Goal: Task Accomplishment & Management: Use online tool/utility

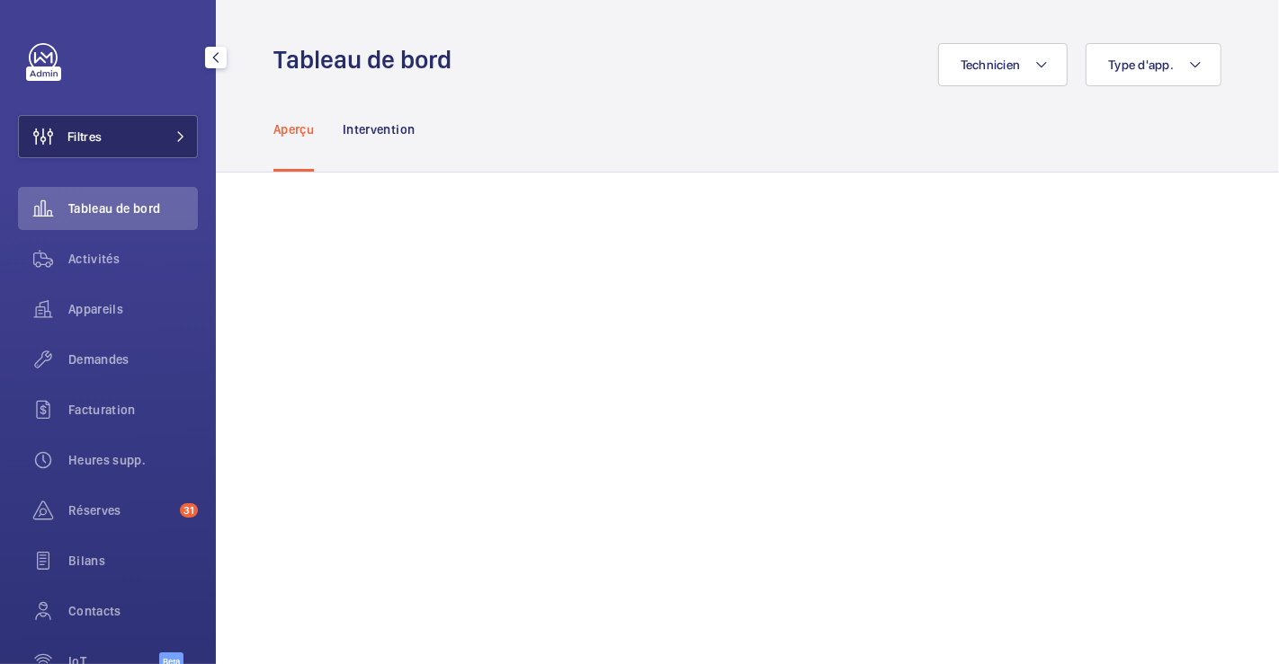
click at [98, 140] on span "Filtres" at bounding box center [84, 137] width 34 height 18
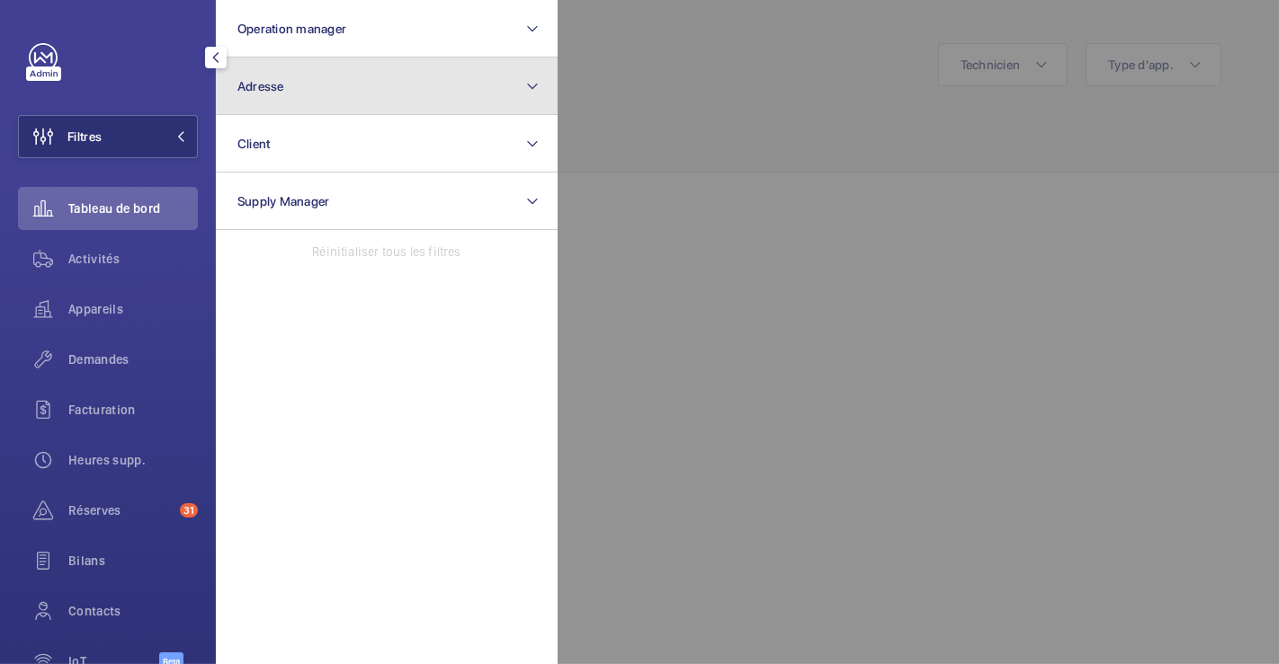
click at [424, 90] on button "Adresse" at bounding box center [387, 87] width 342 height 58
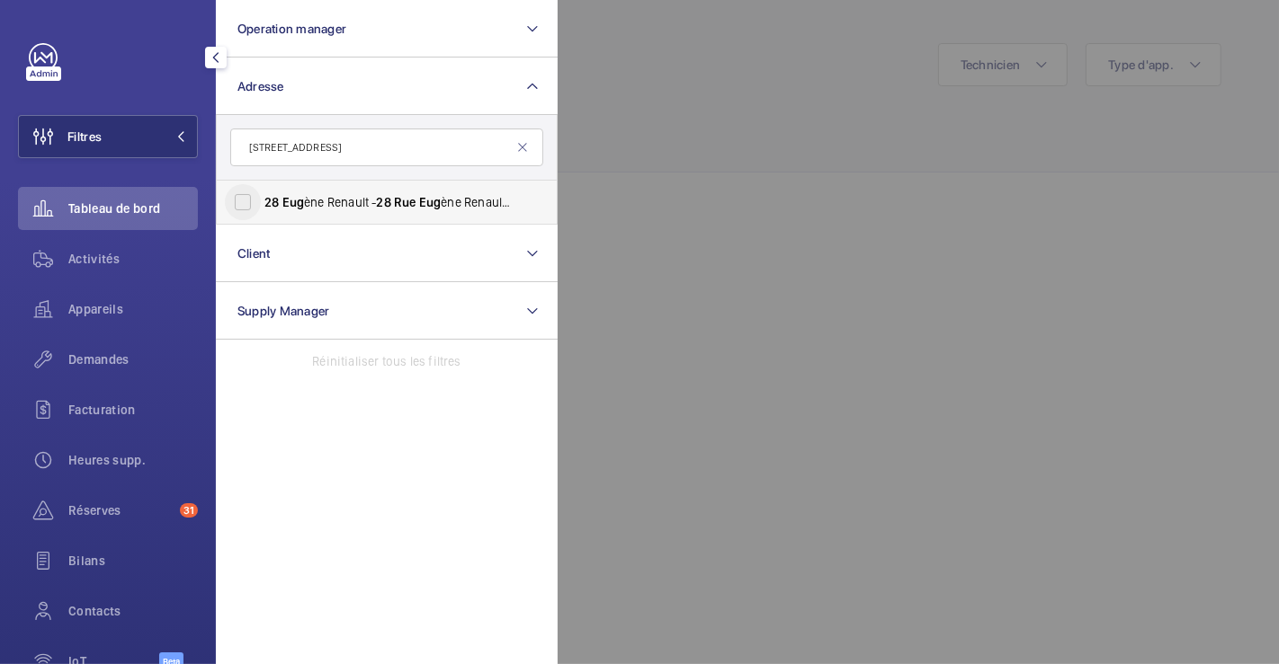
type input "[STREET_ADDRESS]"
click at [250, 201] on input "28 Eug ène Renault - 28 Rue Eug ène Renault, MAISONS-ALFORT 94700" at bounding box center [243, 202] width 36 height 36
checkbox input "true"
click at [803, 122] on div at bounding box center [1196, 332] width 1279 height 664
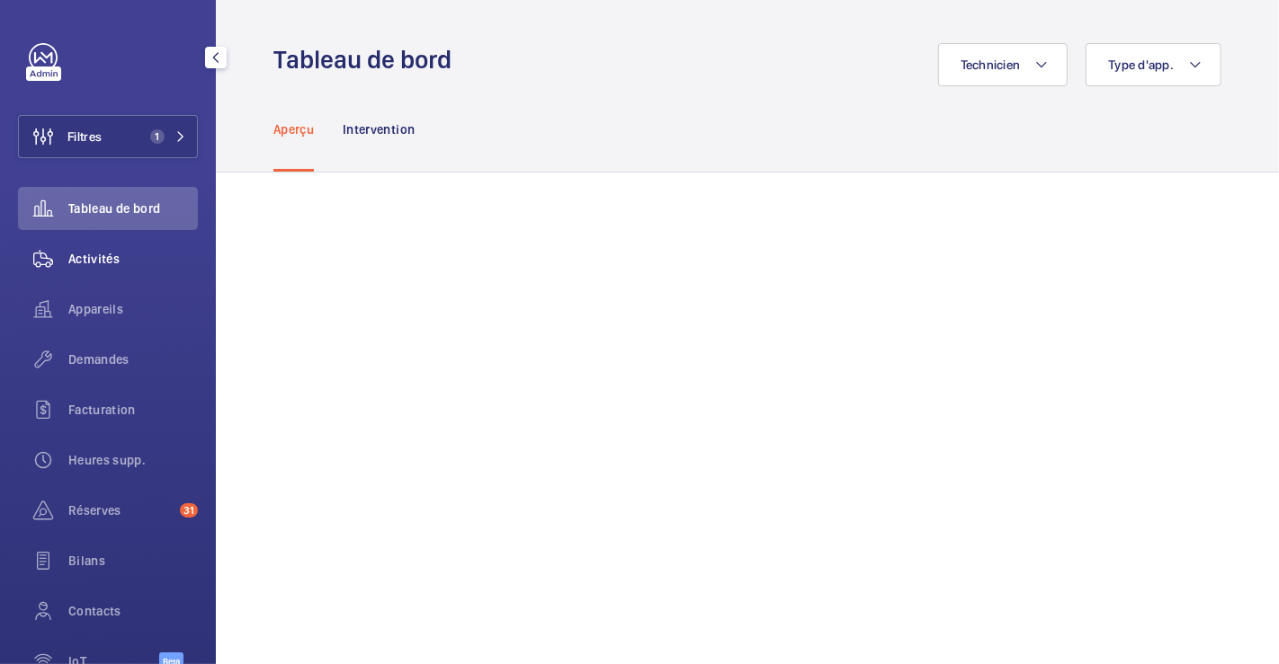
click at [112, 258] on span "Activités" at bounding box center [132, 259] width 129 height 18
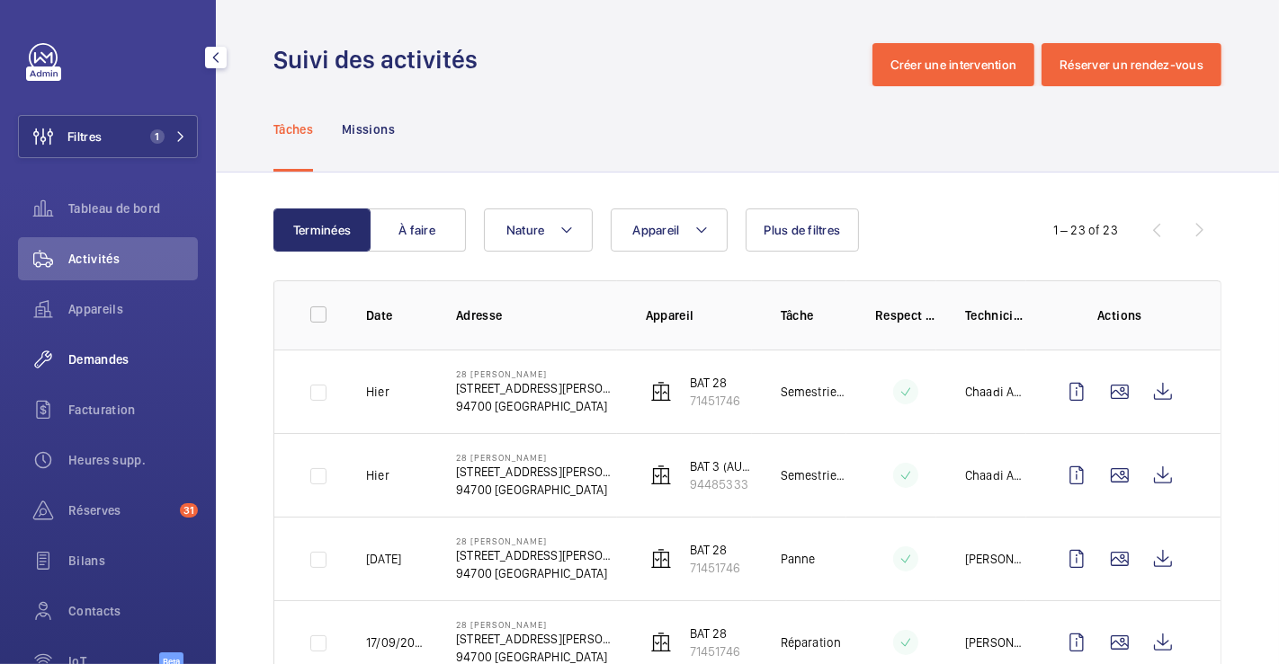
click at [120, 355] on span "Demandes" at bounding box center [132, 360] width 129 height 18
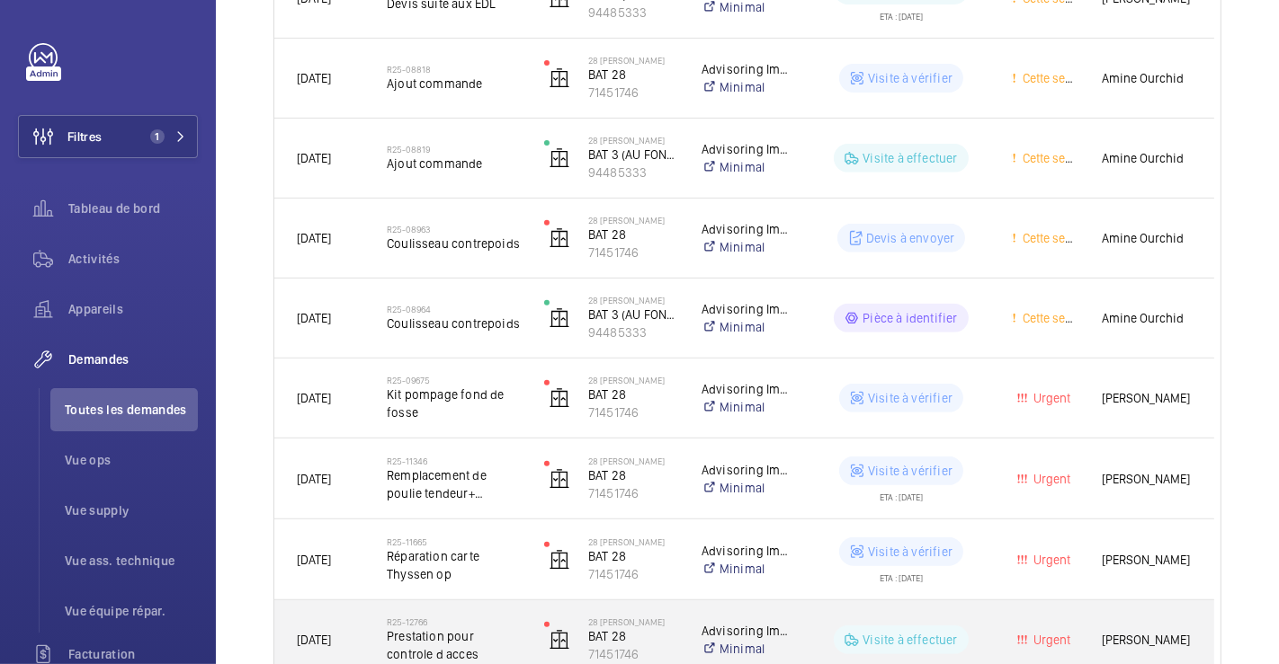
scroll to position [745, 0]
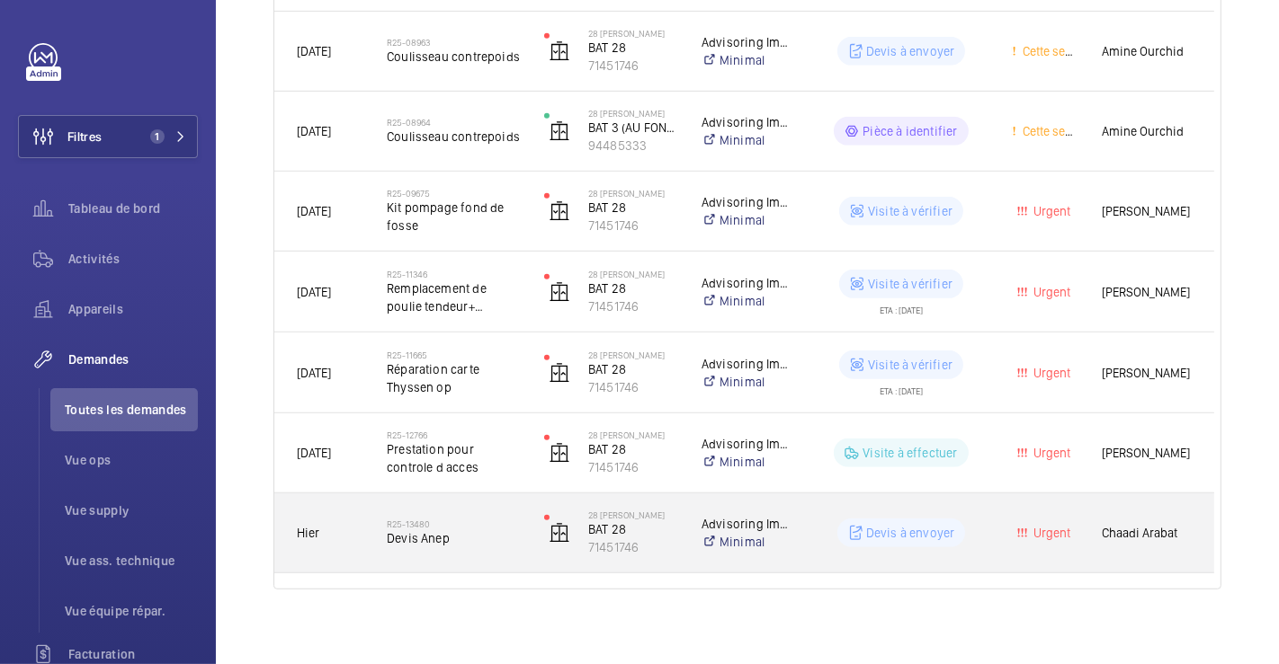
click at [486, 520] on h2 "R25-13480" at bounding box center [454, 524] width 134 height 11
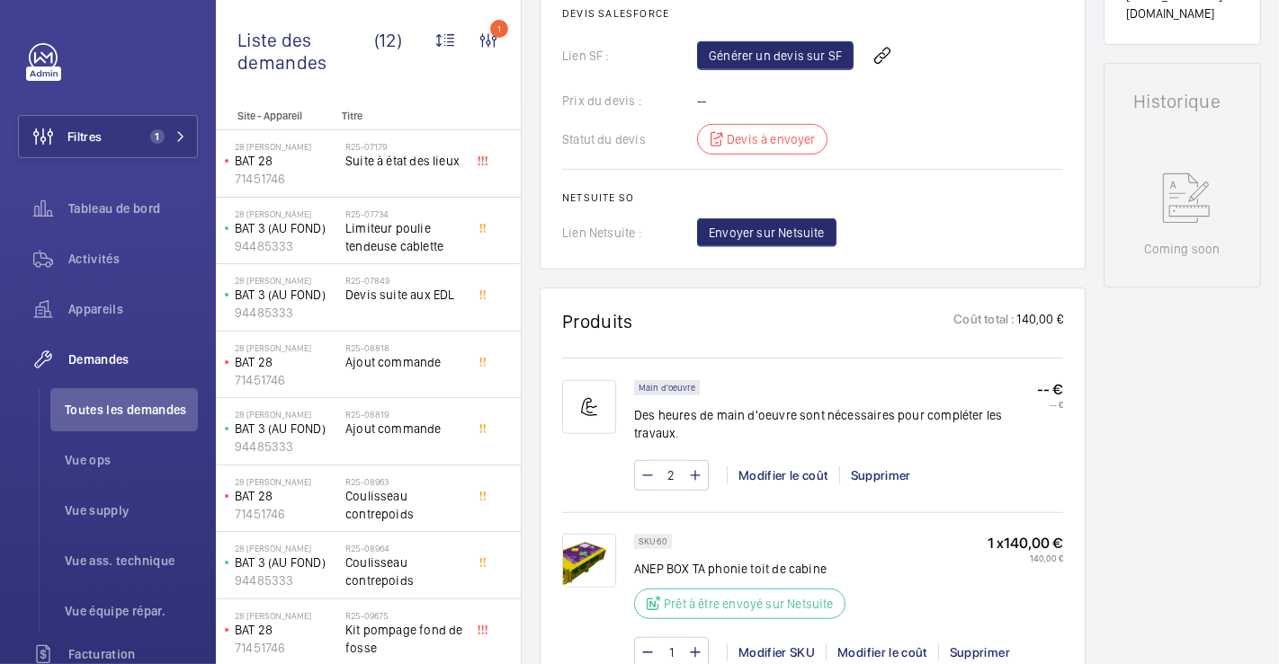
scroll to position [599, 0]
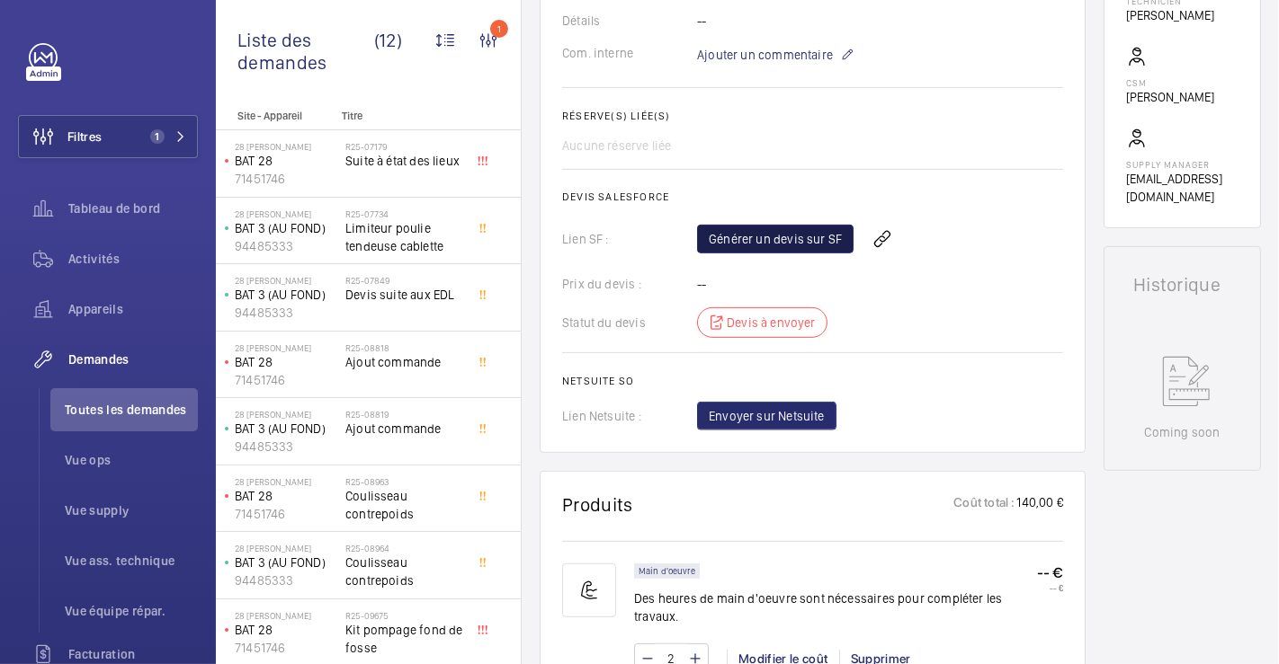
click at [777, 245] on link "Générer un devis sur SF" at bounding box center [775, 239] width 156 height 29
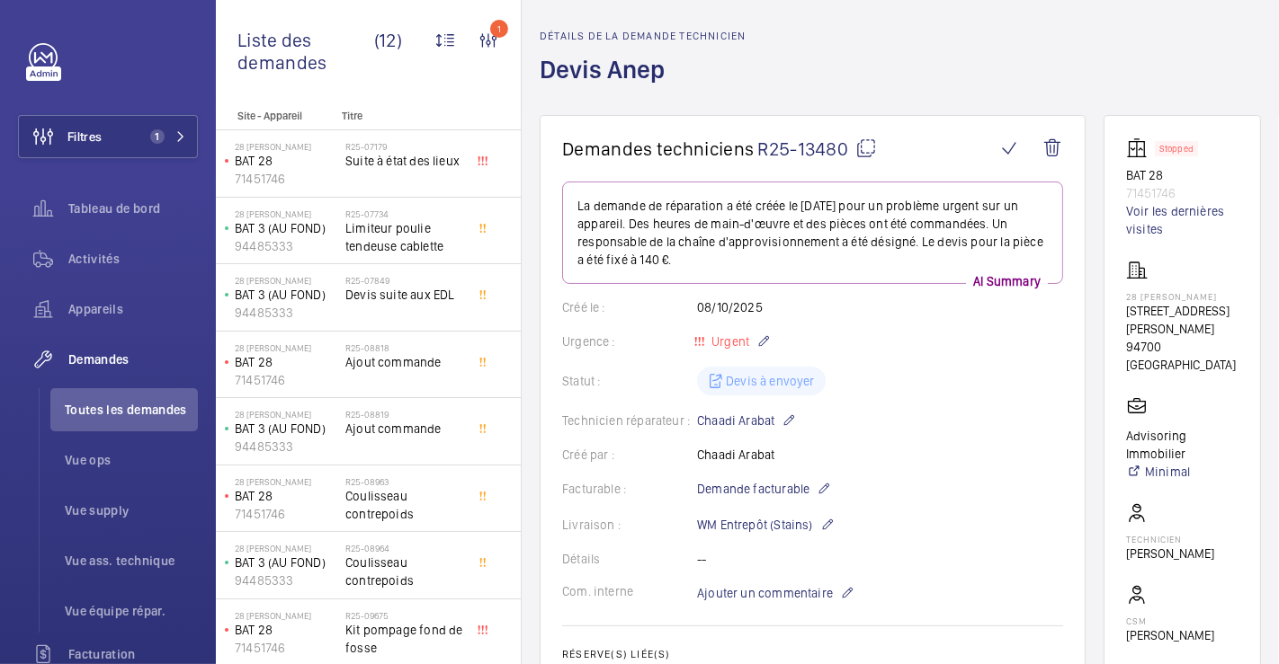
scroll to position [0, 0]
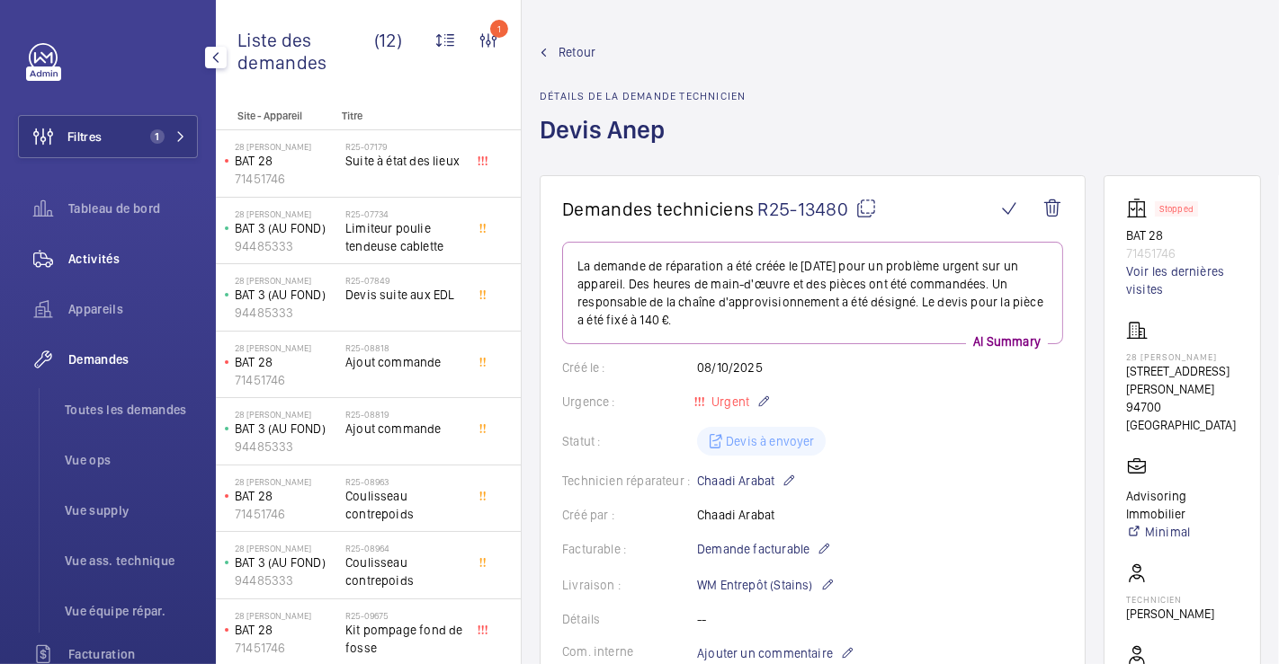
click at [105, 260] on span "Activités" at bounding box center [132, 259] width 129 height 18
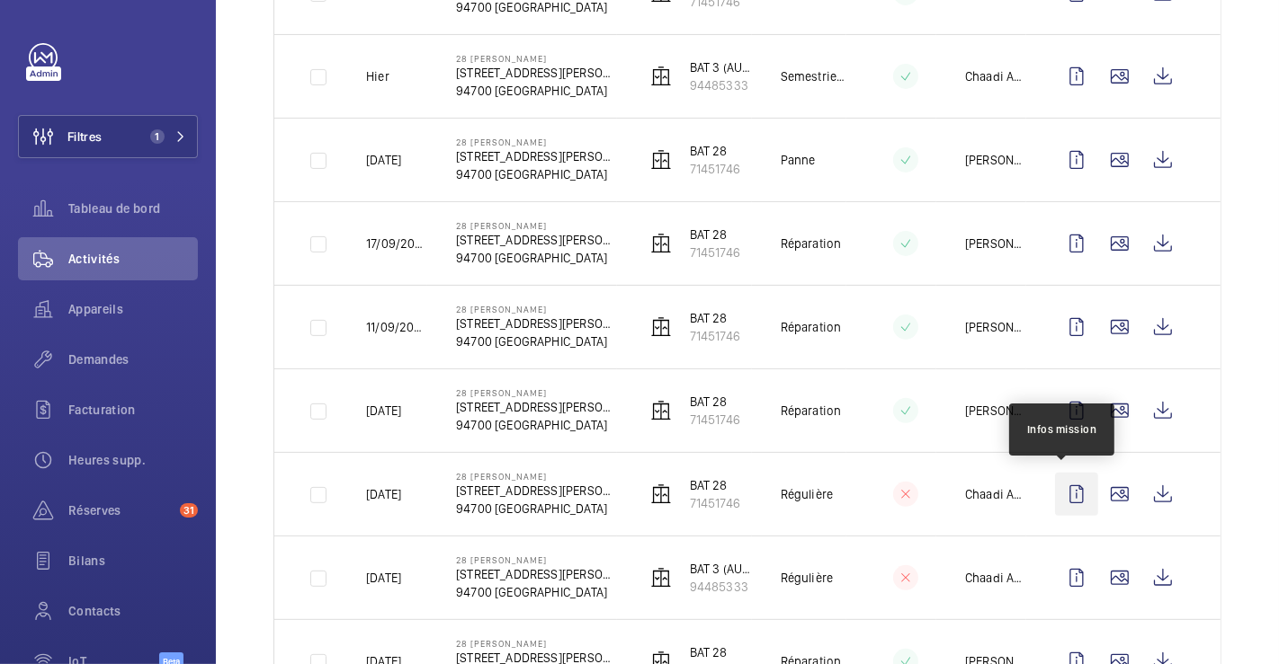
scroll to position [499, 0]
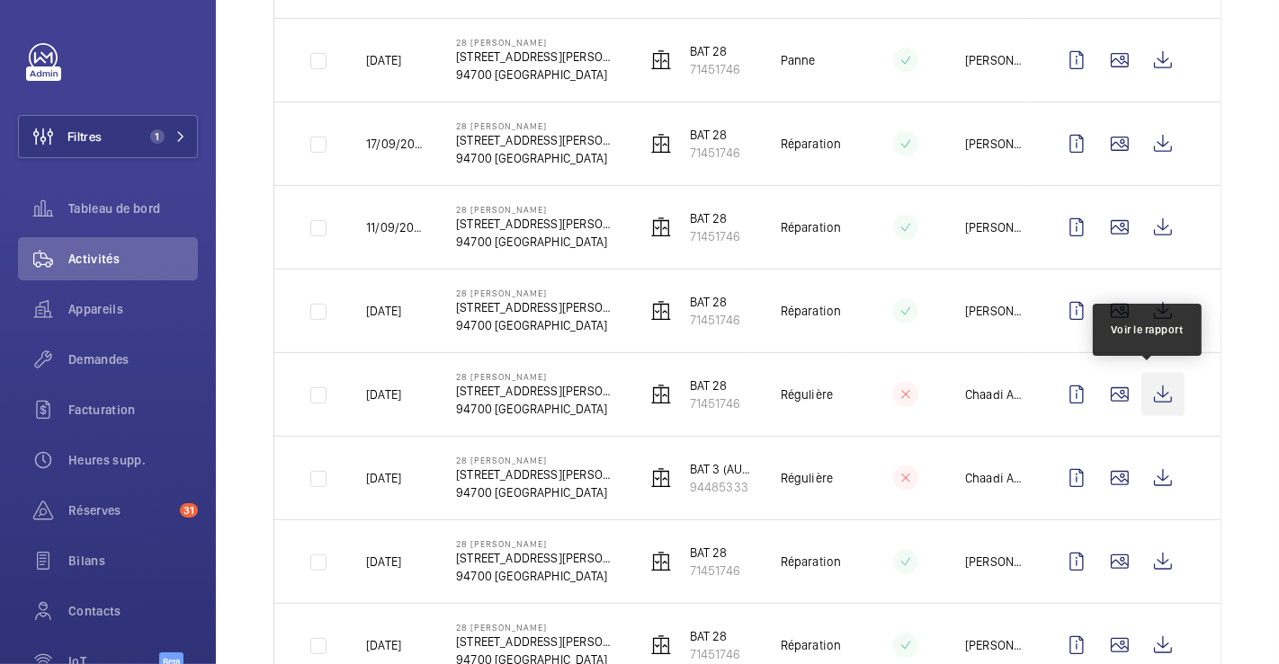
click at [1154, 391] on wm-front-icon-button at bounding box center [1162, 394] width 43 height 43
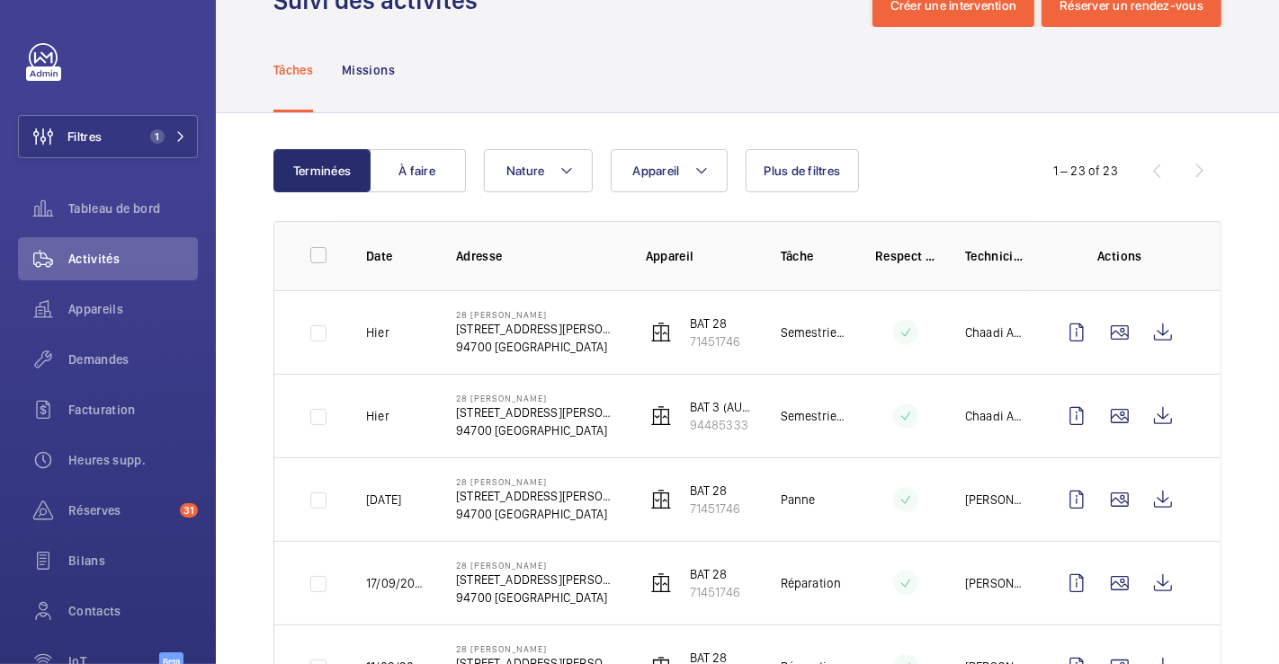
scroll to position [100, 0]
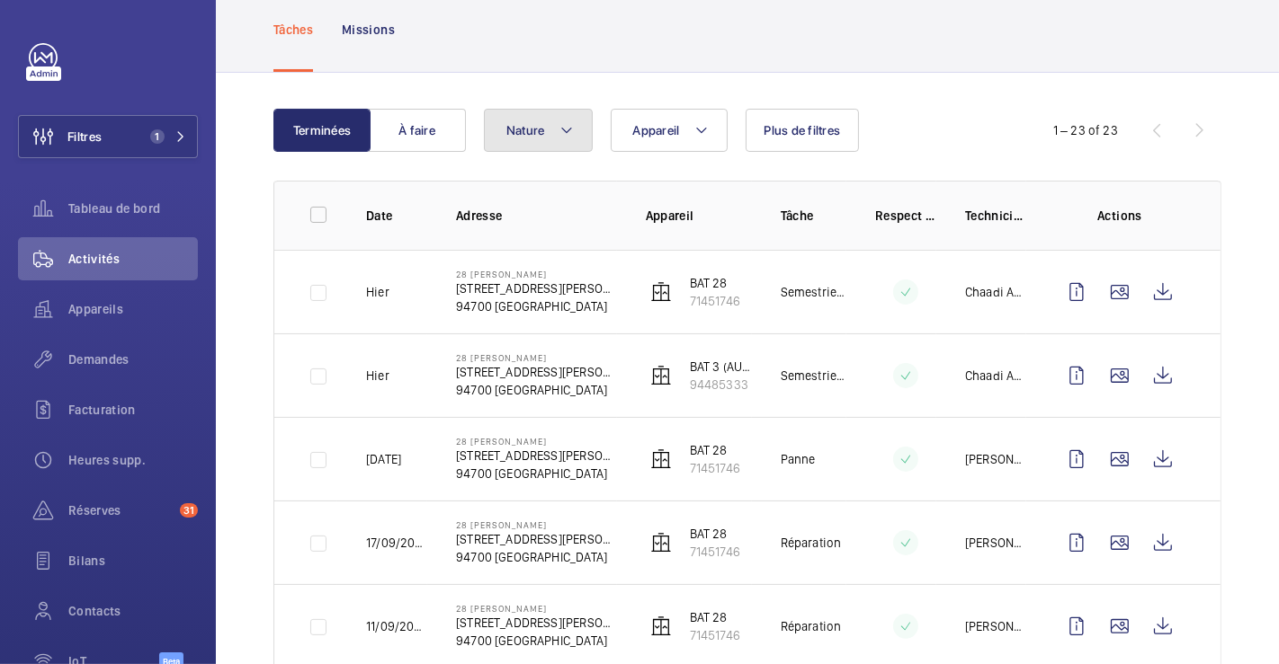
click at [565, 121] on mat-icon at bounding box center [566, 131] width 14 height 22
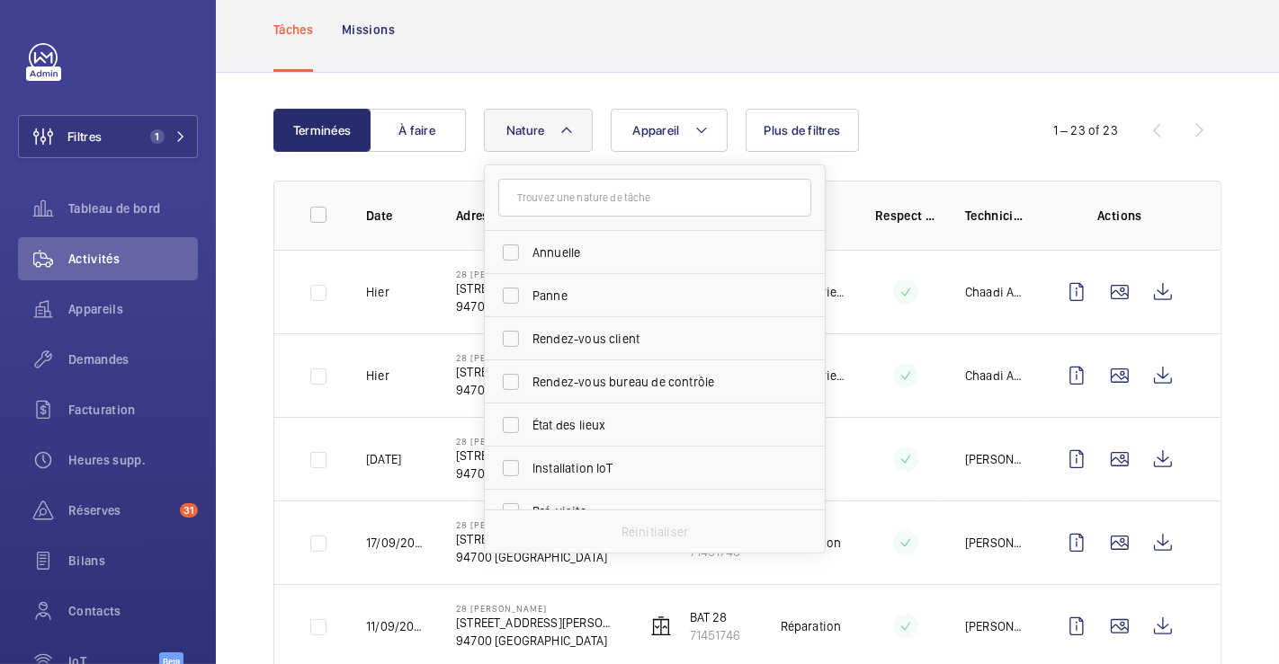
click at [589, 49] on div "Tâches Missions" at bounding box center [747, 29] width 948 height 85
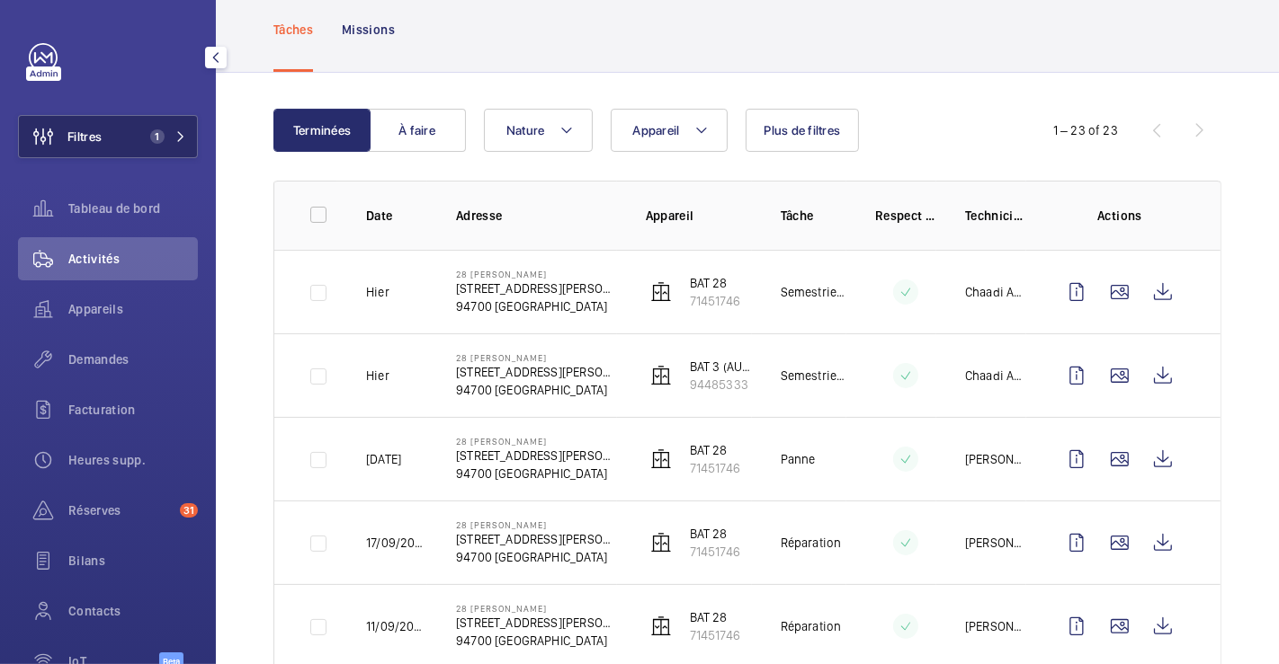
click at [126, 136] on button "Filtres 1" at bounding box center [108, 136] width 180 height 43
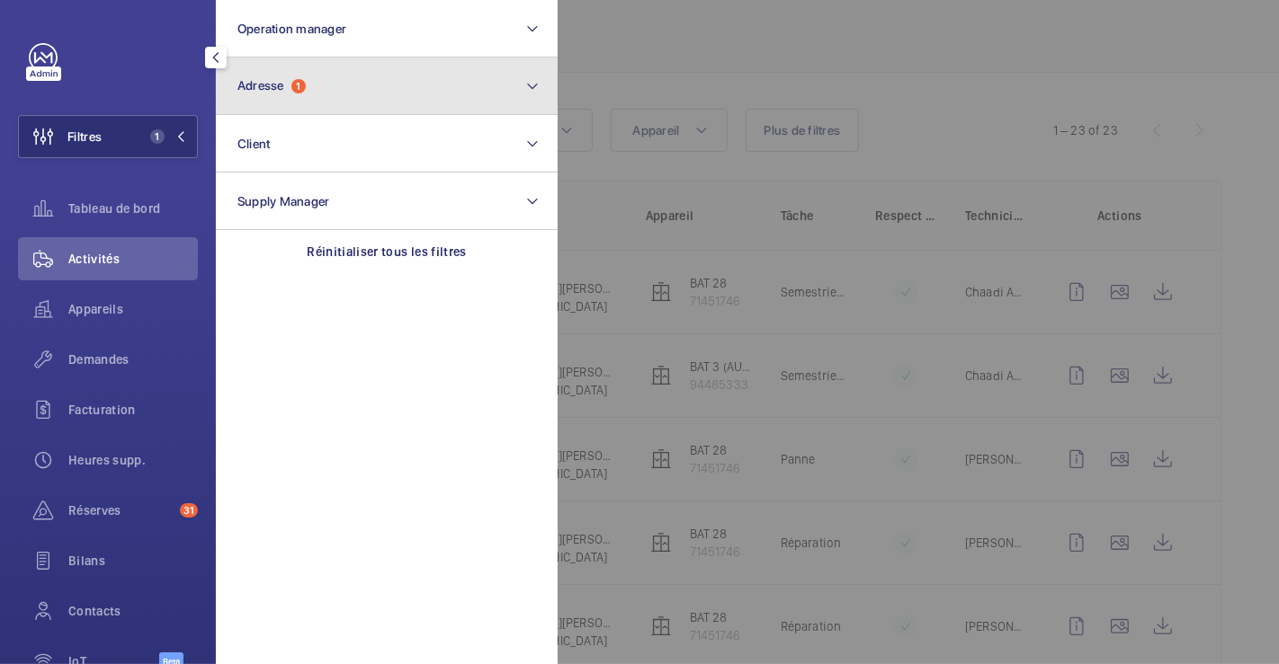
click at [313, 83] on button "Adresse 1" at bounding box center [387, 87] width 342 height 58
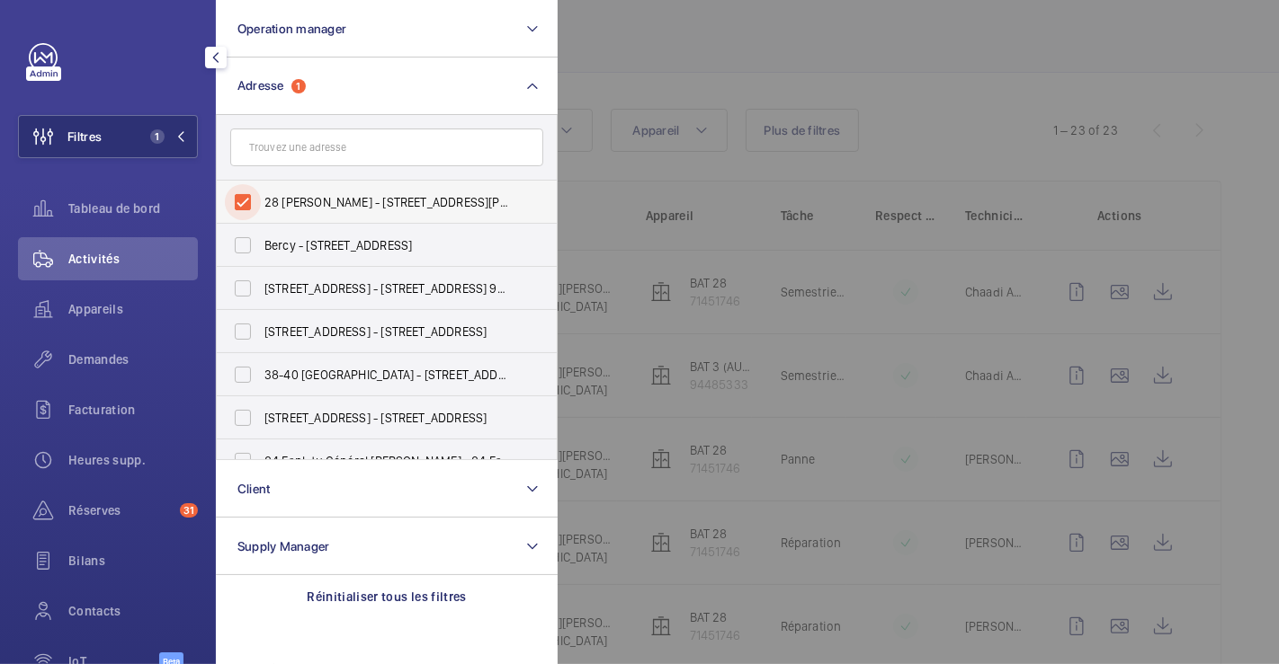
click at [240, 199] on input "28 [PERSON_NAME] - [STREET_ADDRESS][PERSON_NAME]" at bounding box center [243, 202] width 36 height 36
checkbox input "false"
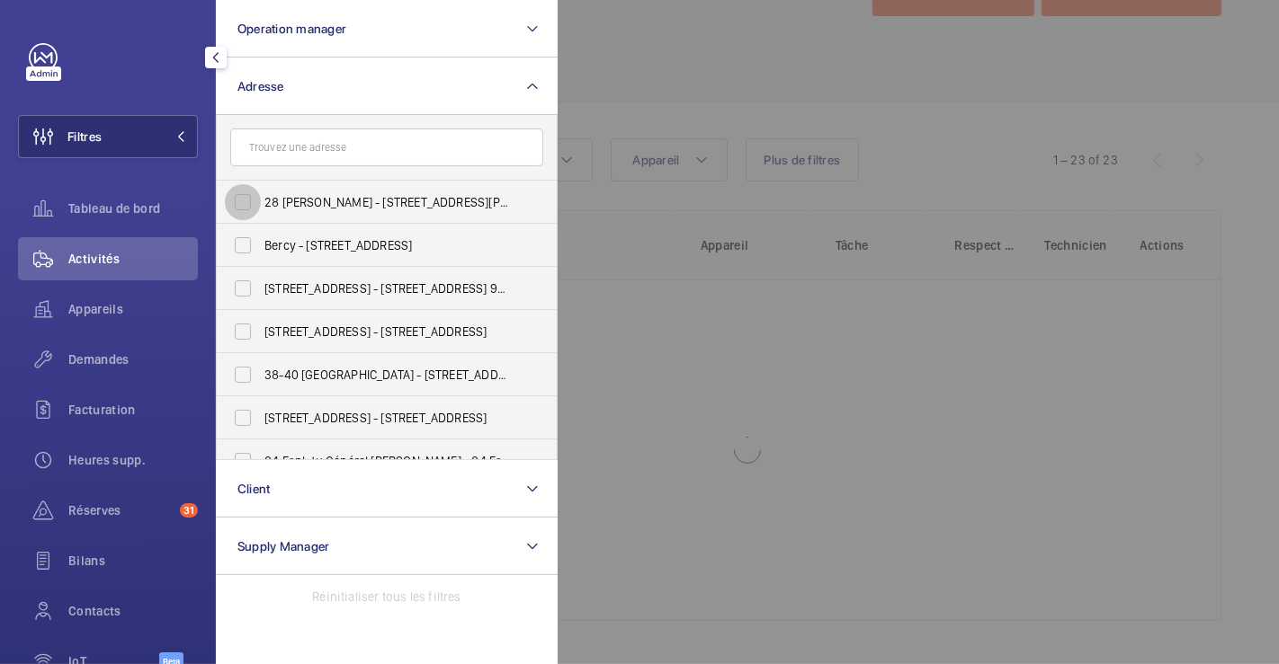
scroll to position [69, 0]
click at [680, 16] on div at bounding box center [1196, 332] width 1279 height 664
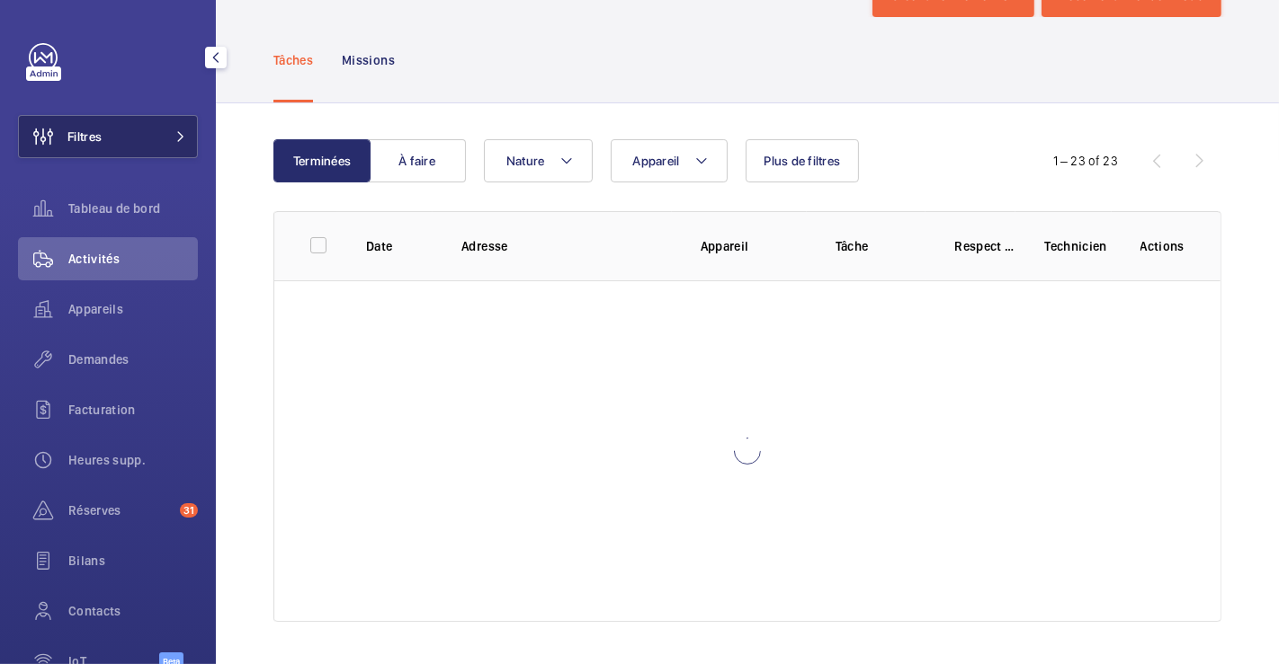
click at [103, 142] on button "Filtres" at bounding box center [108, 136] width 180 height 43
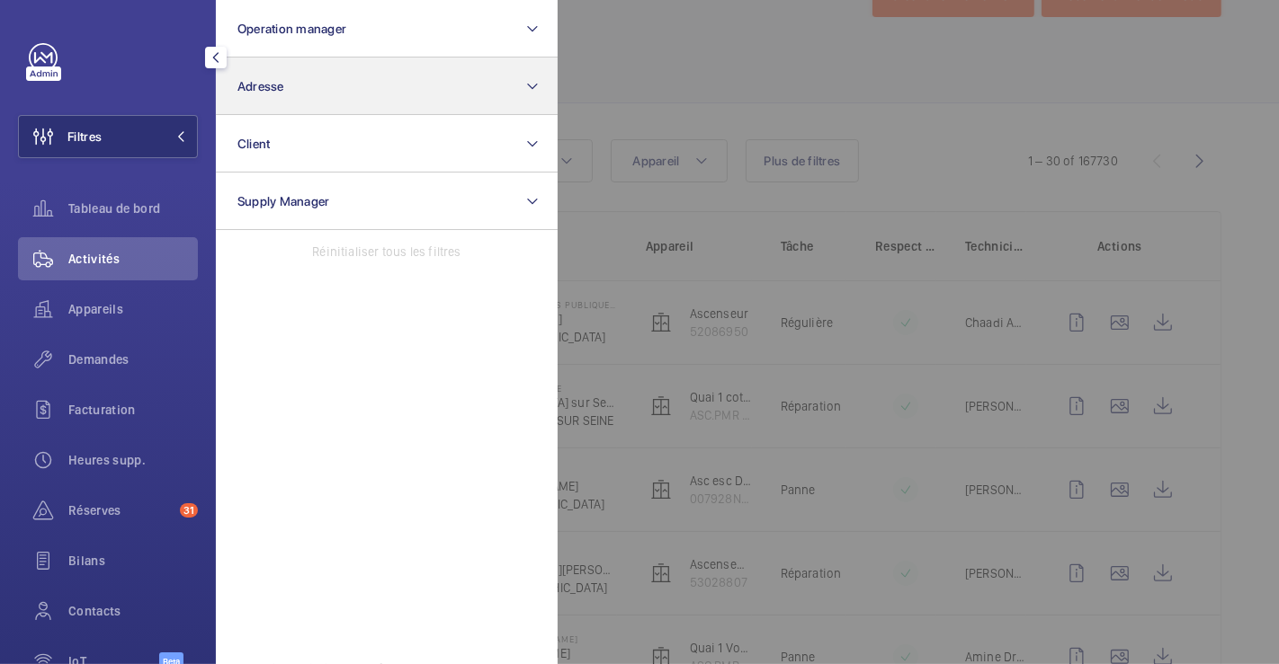
scroll to position [100, 0]
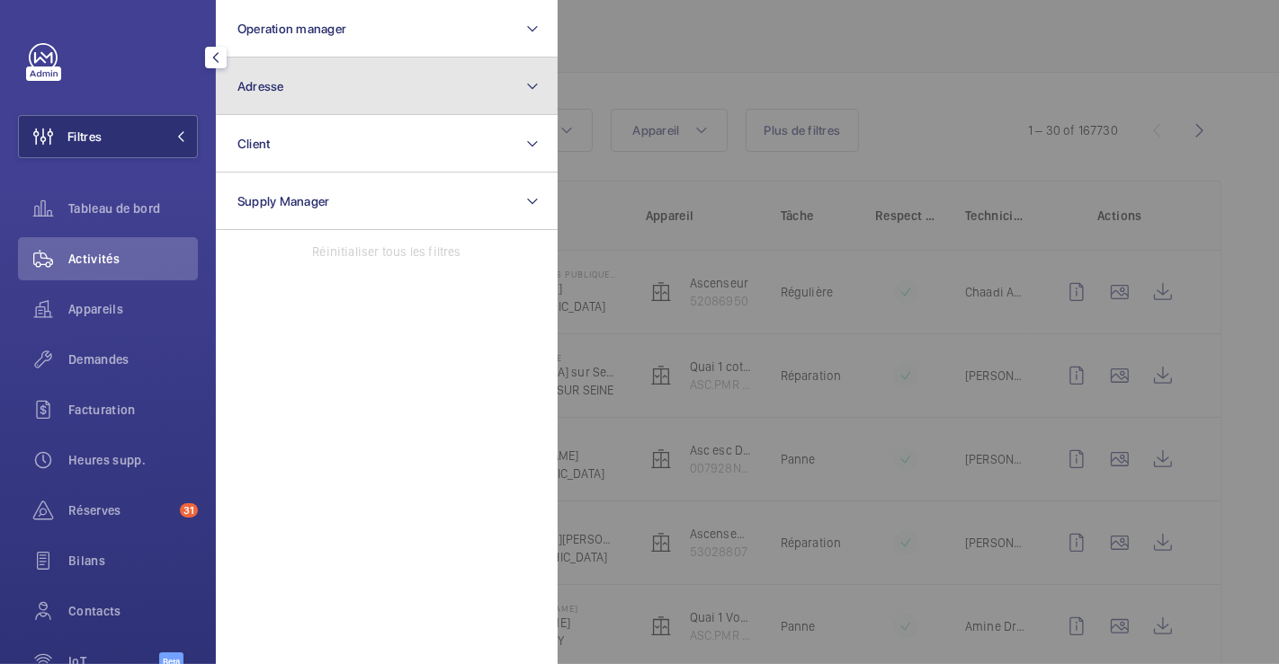
click at [314, 96] on button "Adresse" at bounding box center [387, 87] width 342 height 58
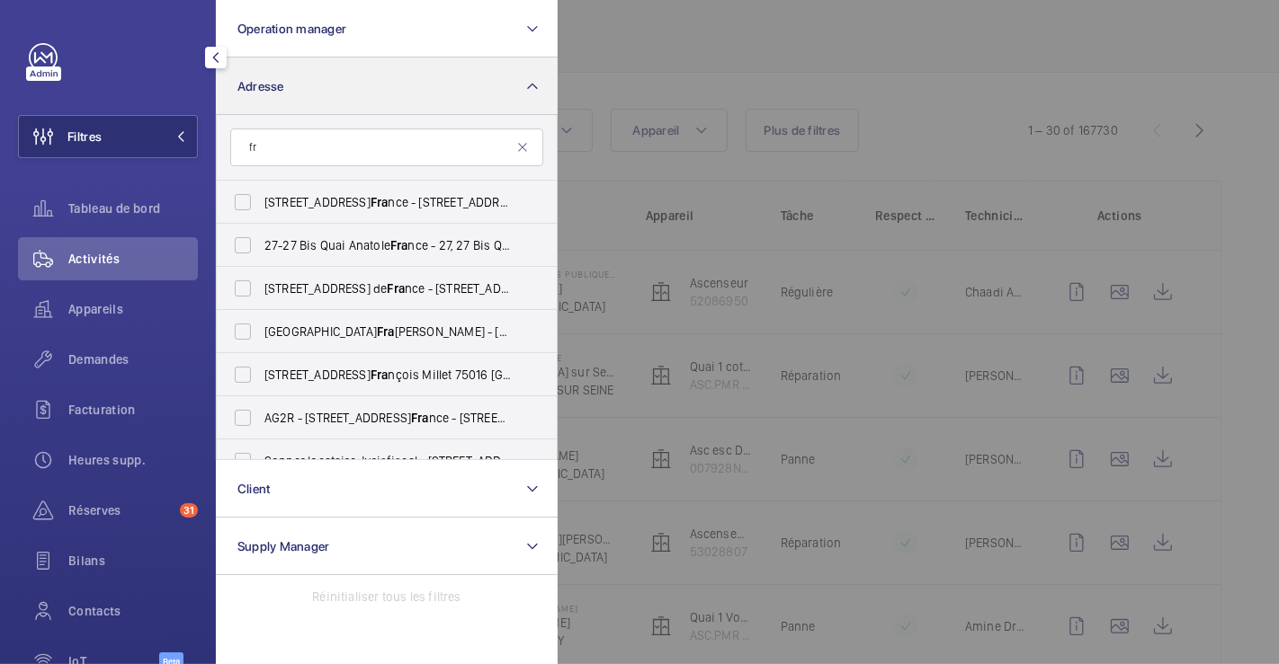
type input "f"
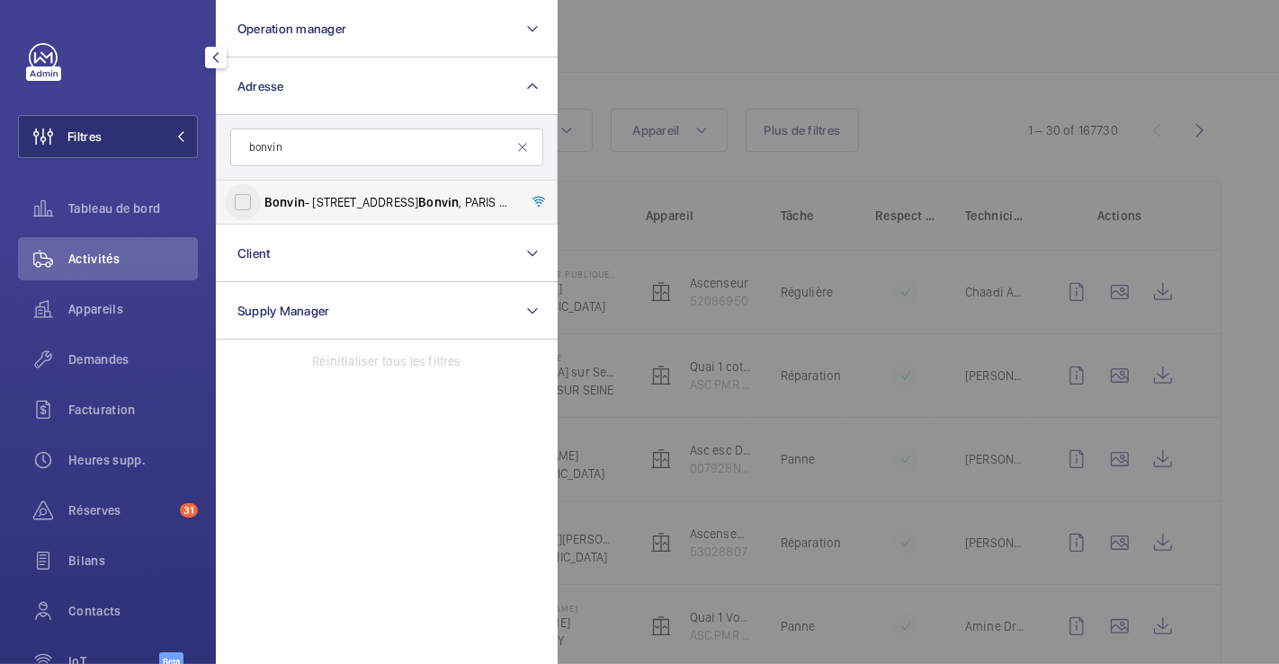
type input "bonvin"
click at [252, 203] on input "Bonvin - [STREET_ADDRESS][PERSON_NAME]" at bounding box center [243, 202] width 36 height 36
checkbox input "true"
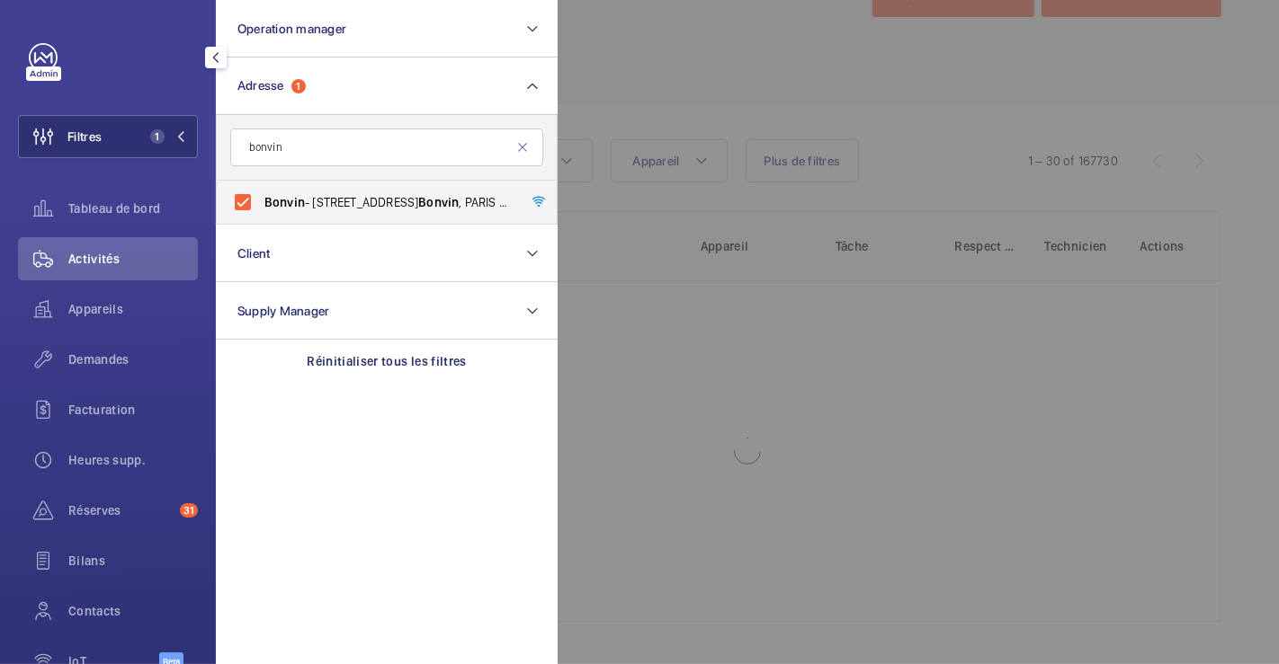
click at [664, 67] on div at bounding box center [1196, 332] width 1279 height 664
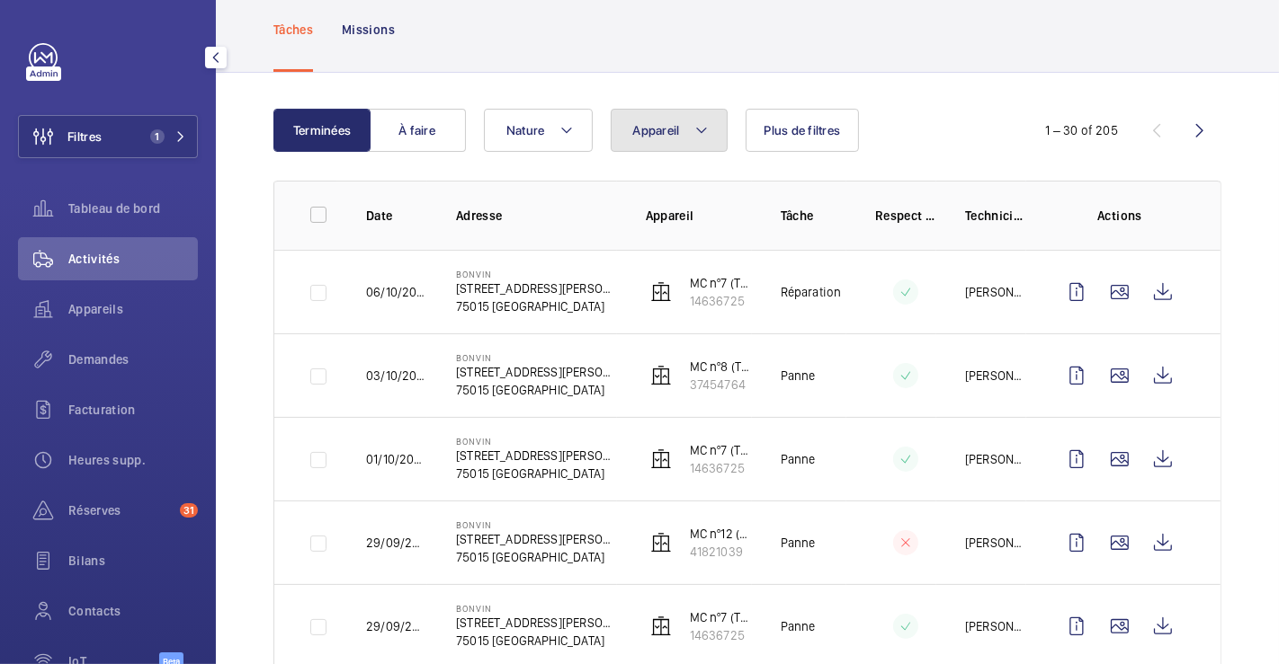
click at [711, 129] on button "Appareil" at bounding box center [669, 130] width 117 height 43
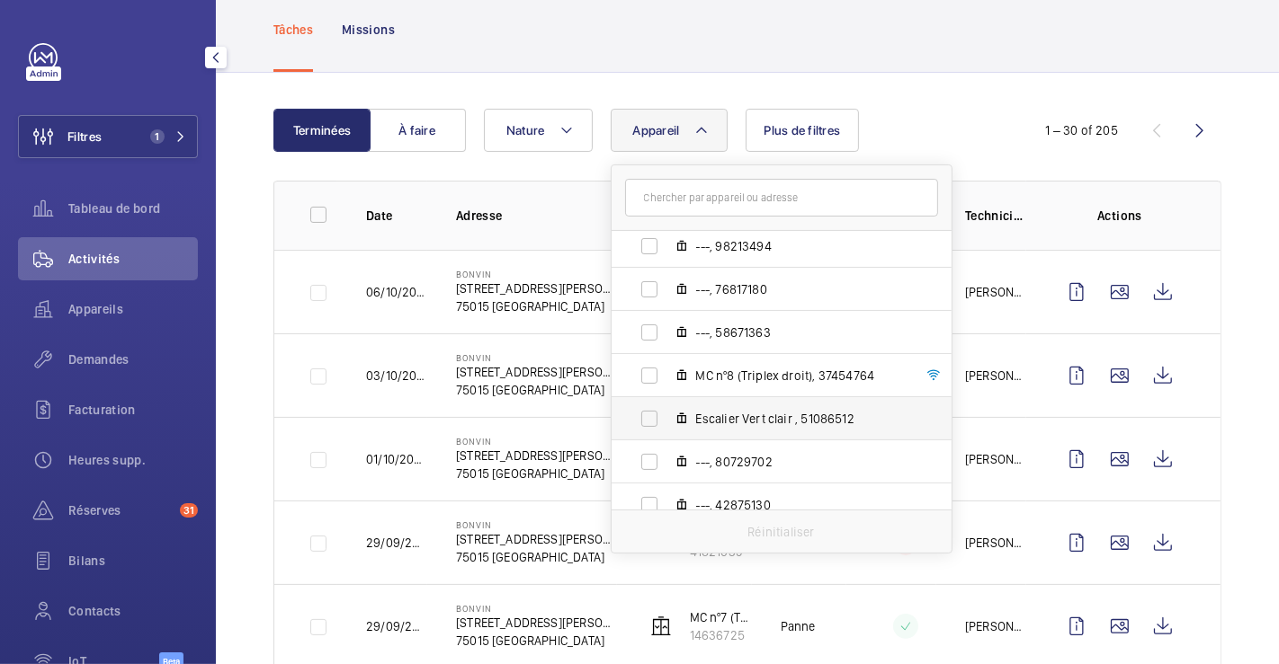
scroll to position [695, 0]
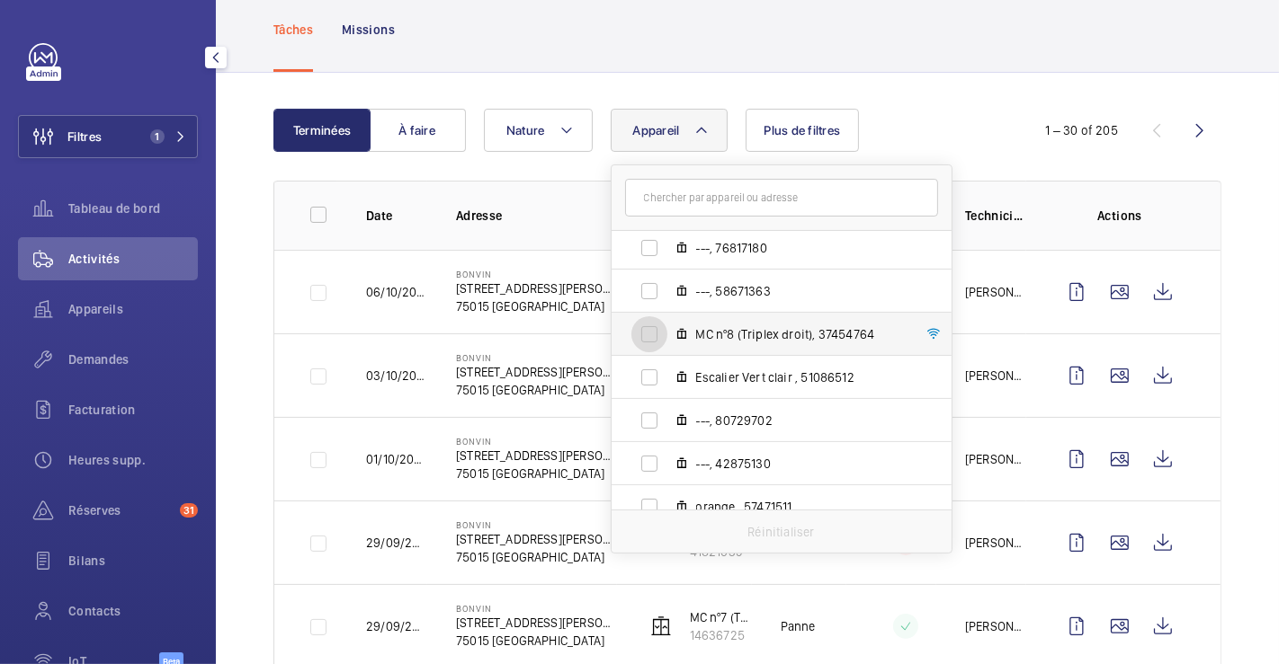
click at [650, 337] on input "MC nº8 (Triplex droit), 37454764" at bounding box center [649, 335] width 36 height 36
checkbox input "true"
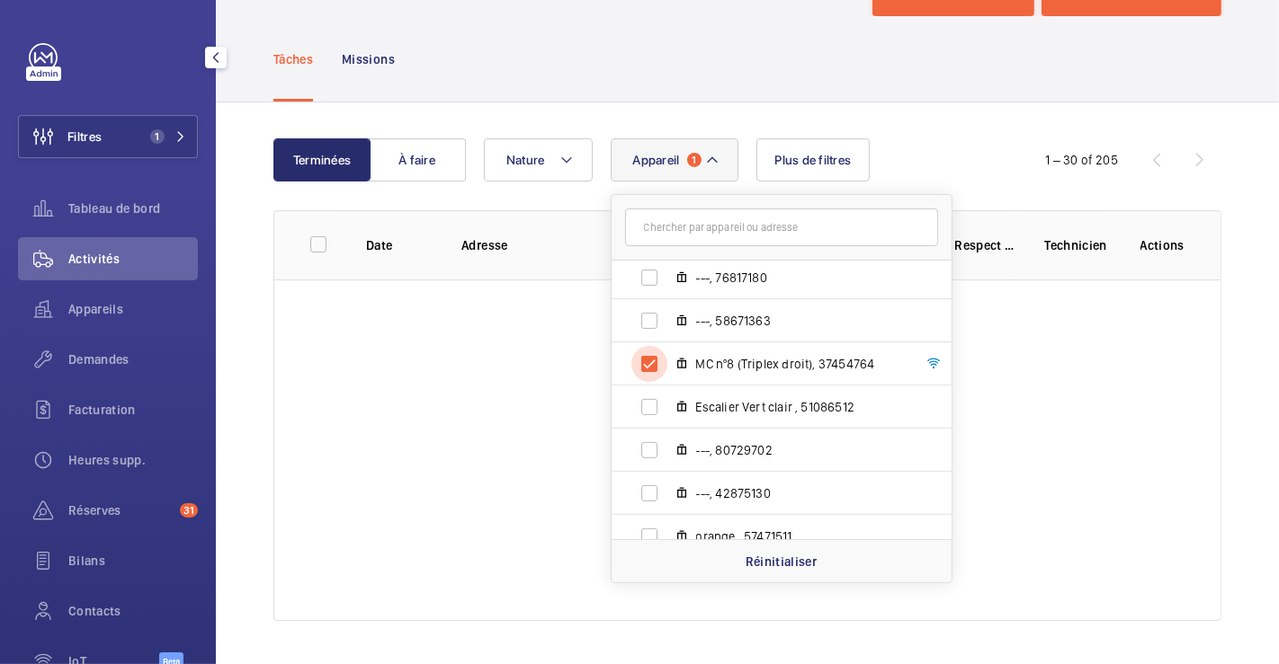
scroll to position [69, 0]
click at [693, 60] on div "Tâches Missions" at bounding box center [747, 59] width 948 height 85
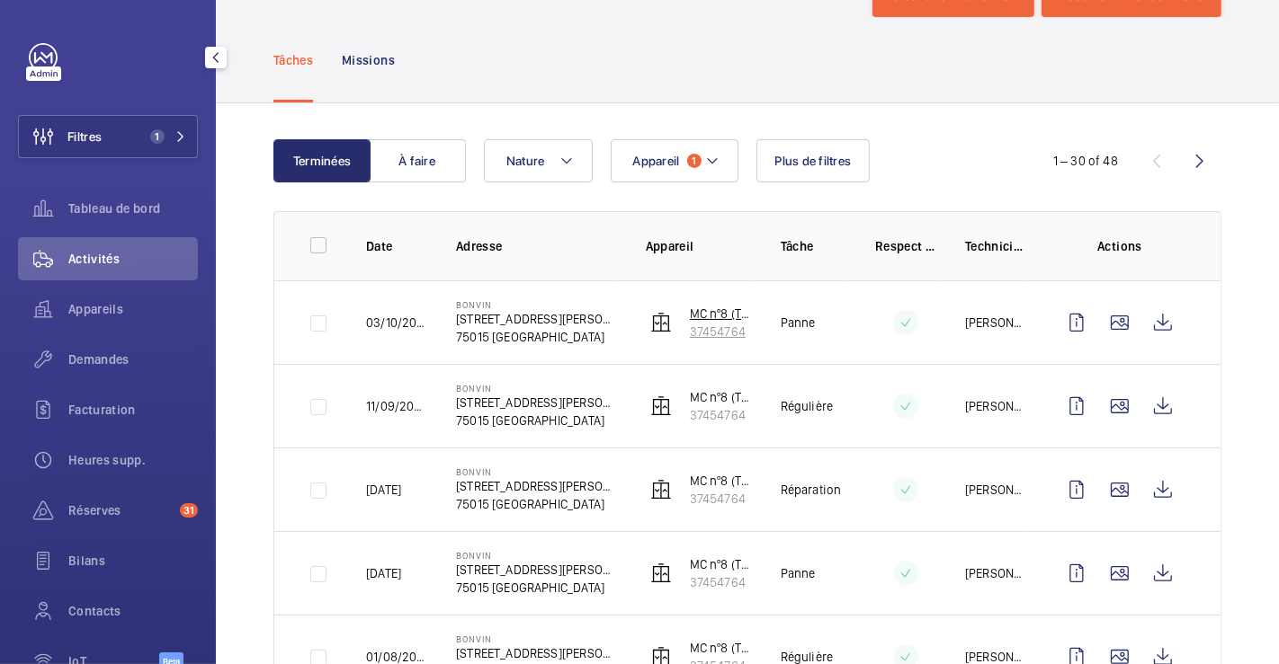
click at [651, 320] on img at bounding box center [661, 323] width 22 height 22
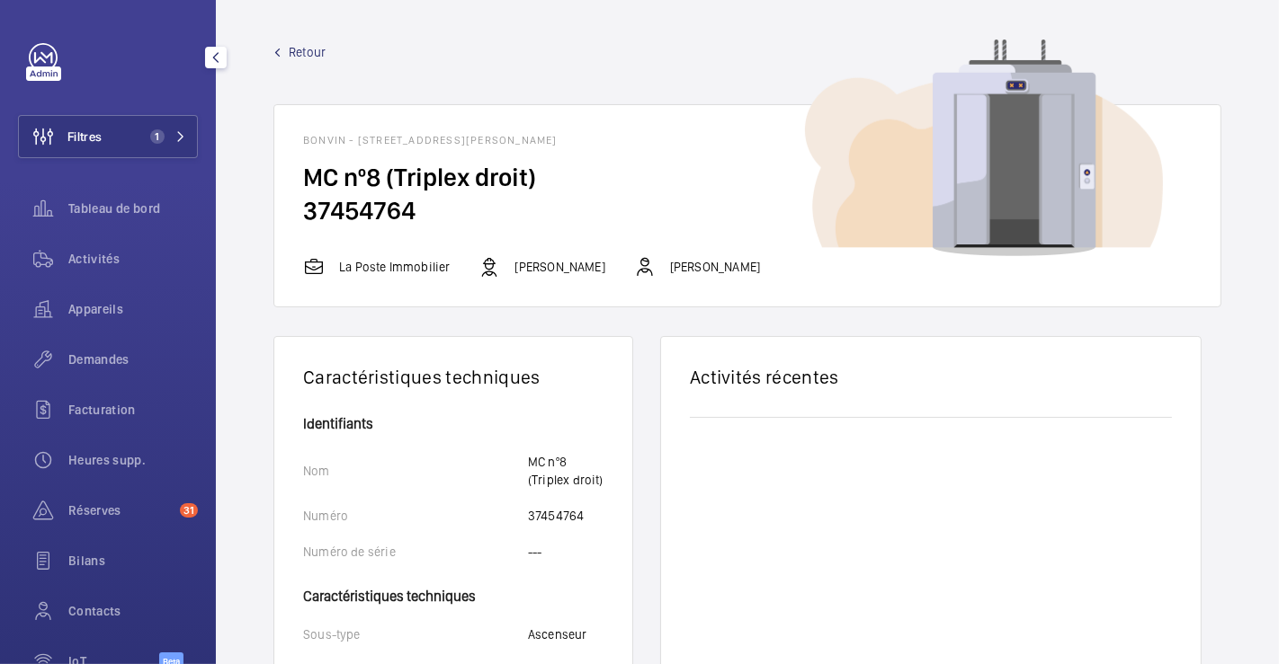
click at [292, 47] on span "Retour" at bounding box center [307, 52] width 37 height 18
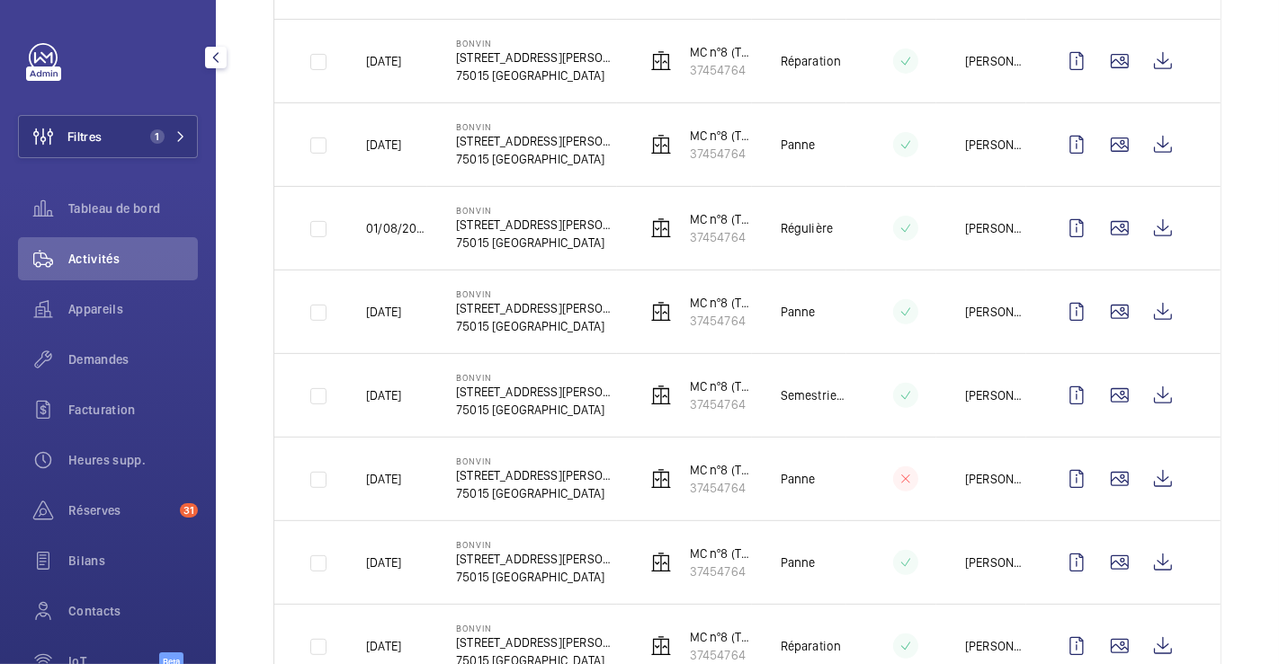
scroll to position [499, 0]
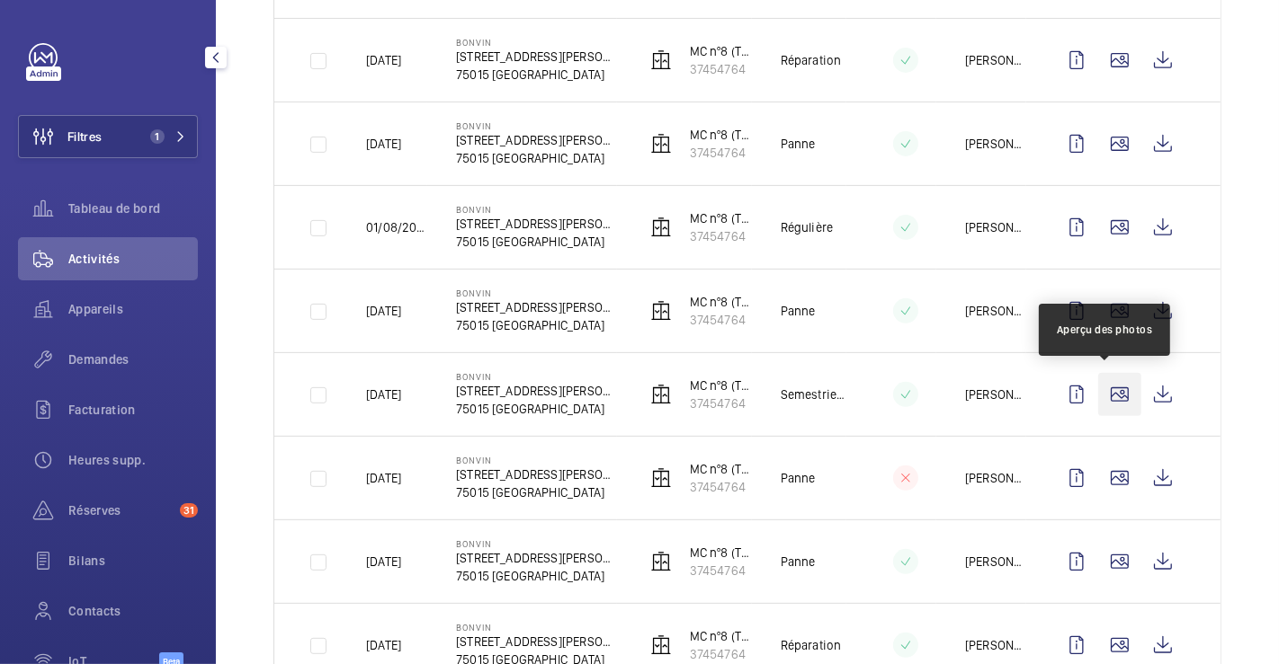
click at [1101, 392] on wm-front-icon-button at bounding box center [1119, 394] width 43 height 43
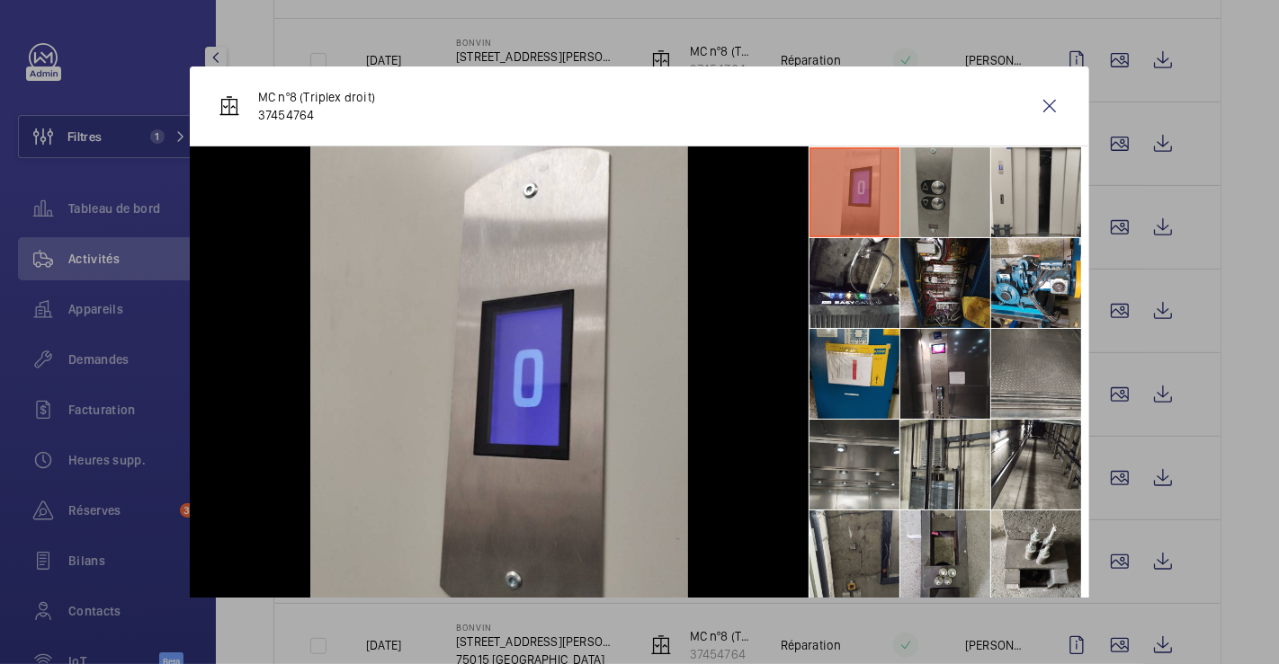
click at [927, 196] on li at bounding box center [945, 192] width 90 height 90
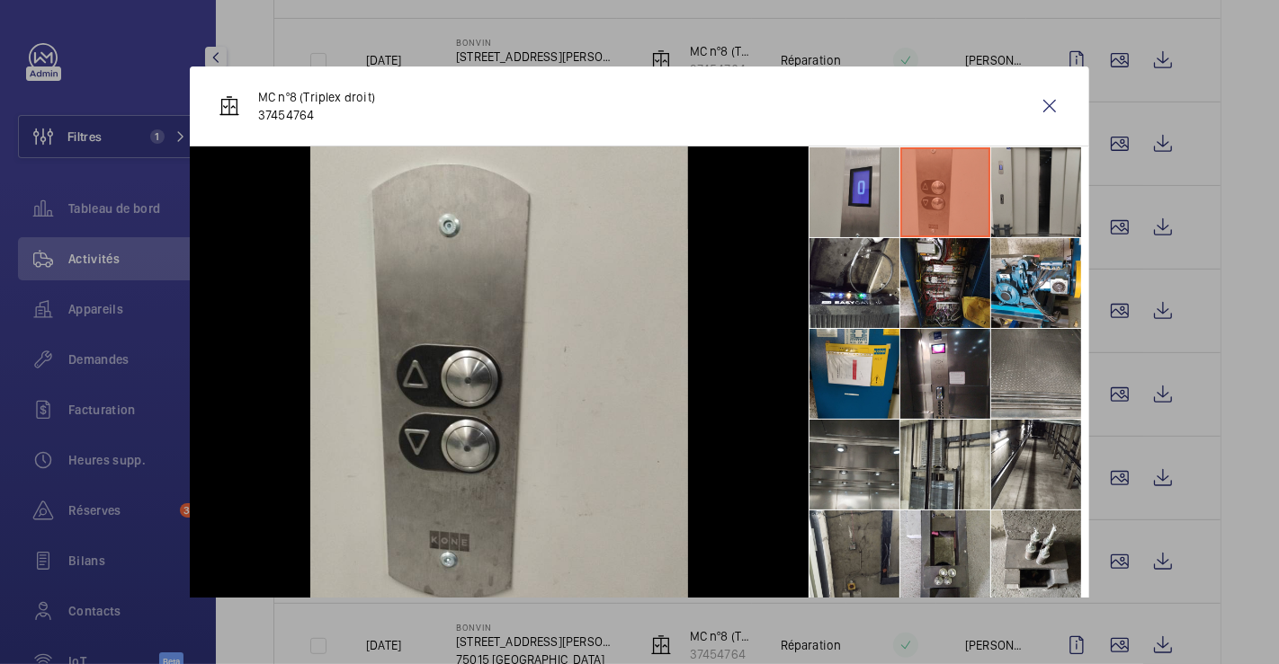
click at [1018, 196] on li at bounding box center [1036, 192] width 90 height 90
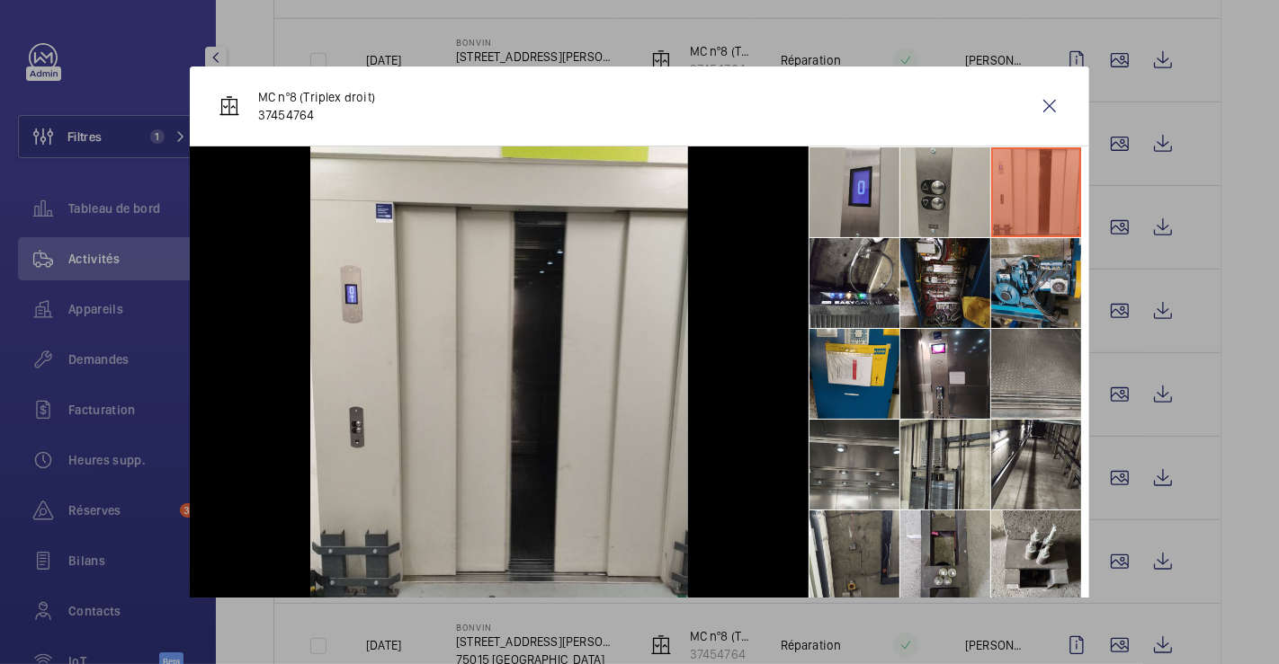
click at [1030, 259] on li at bounding box center [1036, 283] width 90 height 90
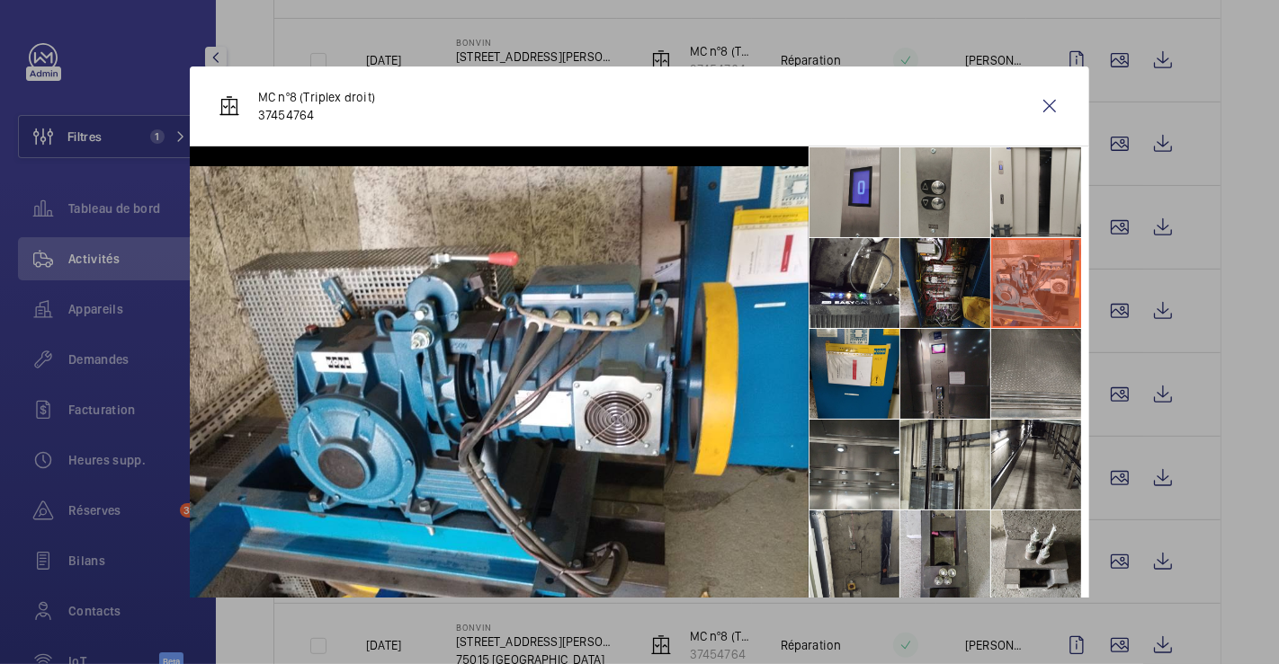
click at [950, 370] on li at bounding box center [945, 374] width 90 height 90
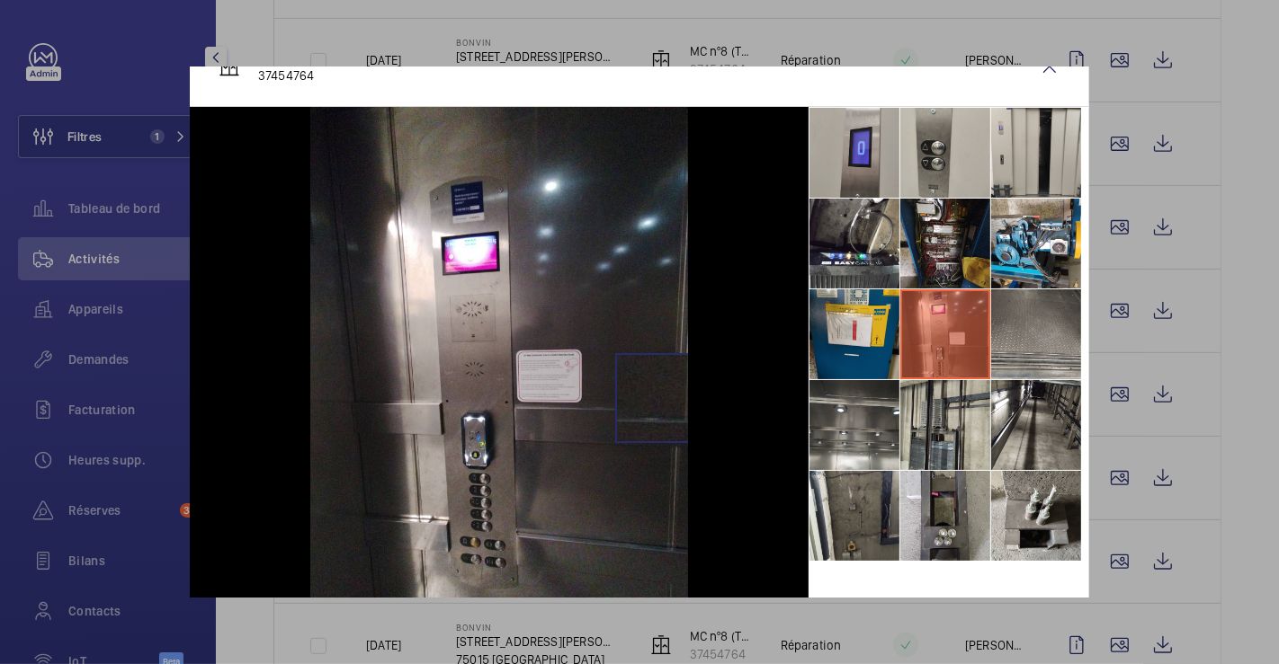
scroll to position [51, 0]
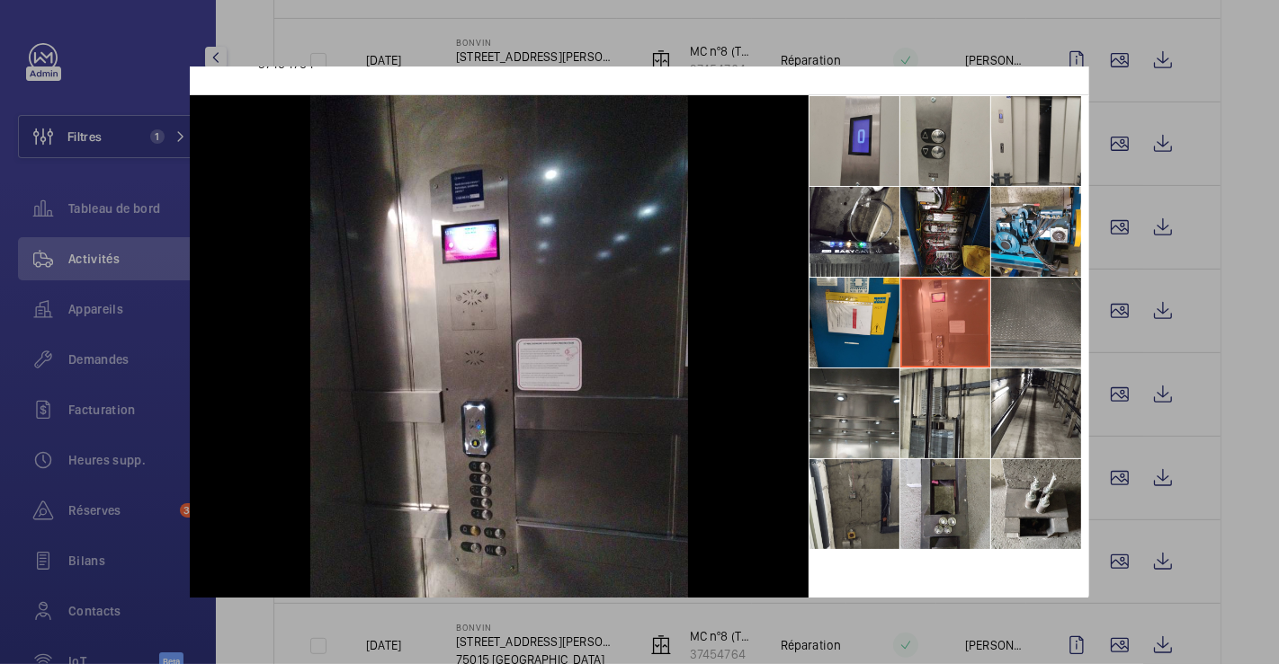
click at [1019, 336] on li at bounding box center [1036, 323] width 90 height 90
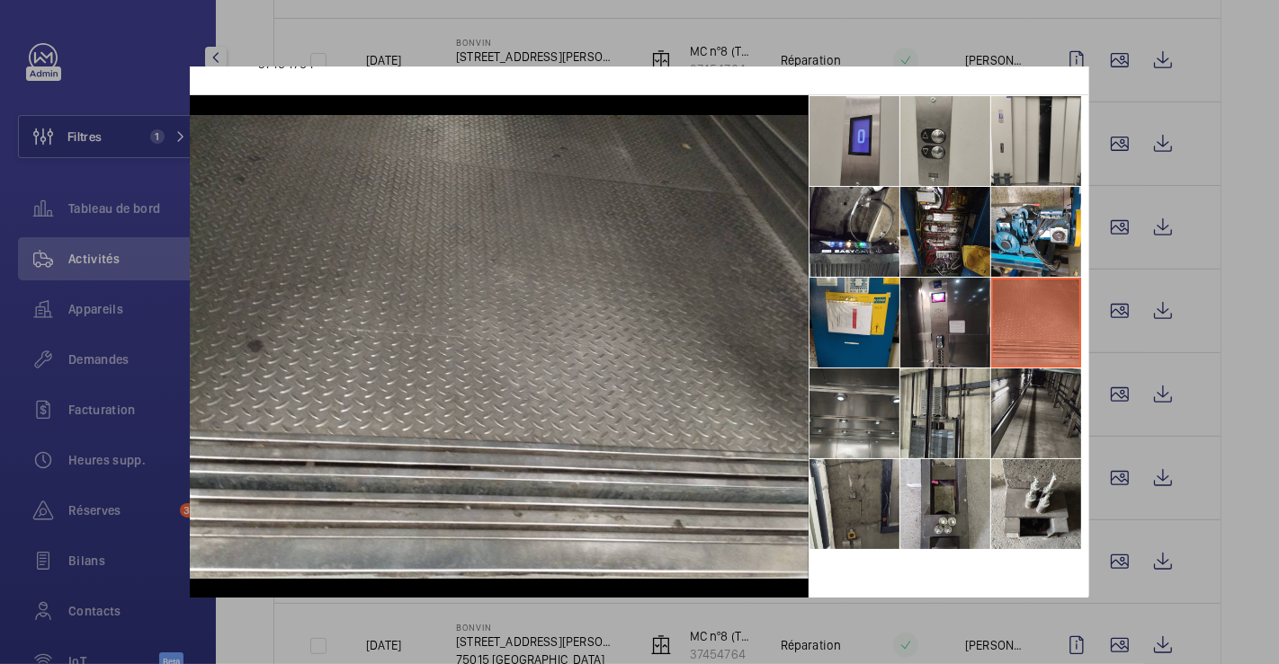
click at [1042, 433] on li at bounding box center [1036, 414] width 90 height 90
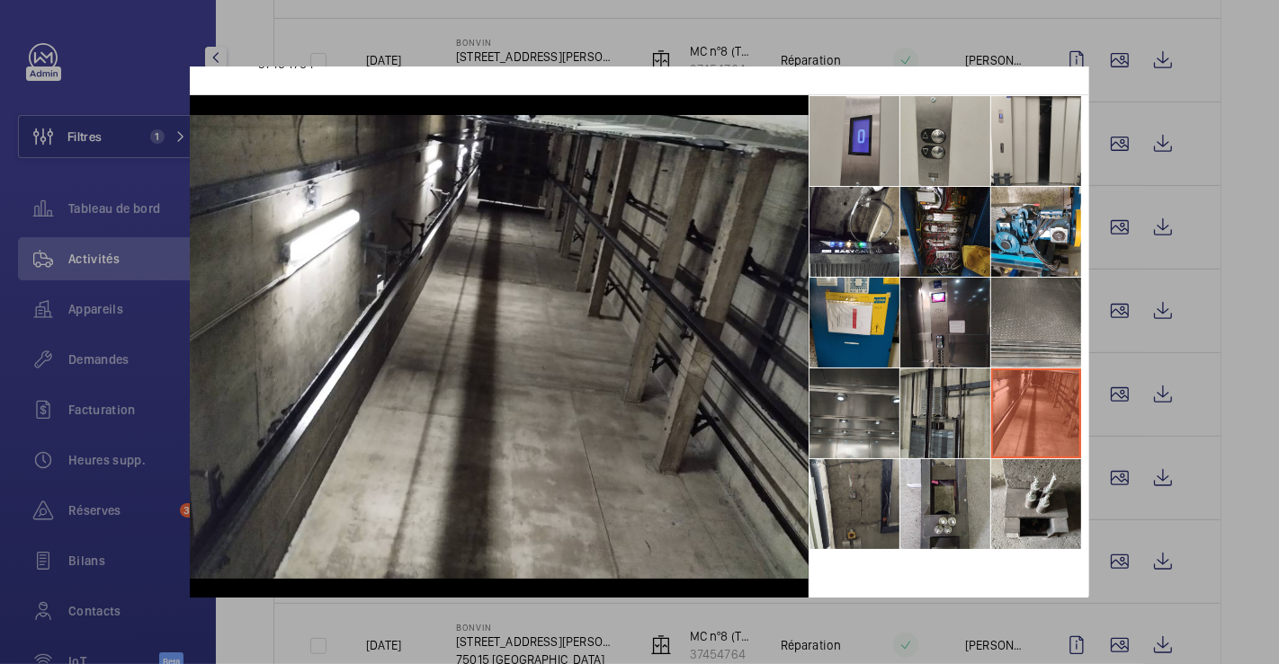
click at [934, 424] on li at bounding box center [945, 414] width 90 height 90
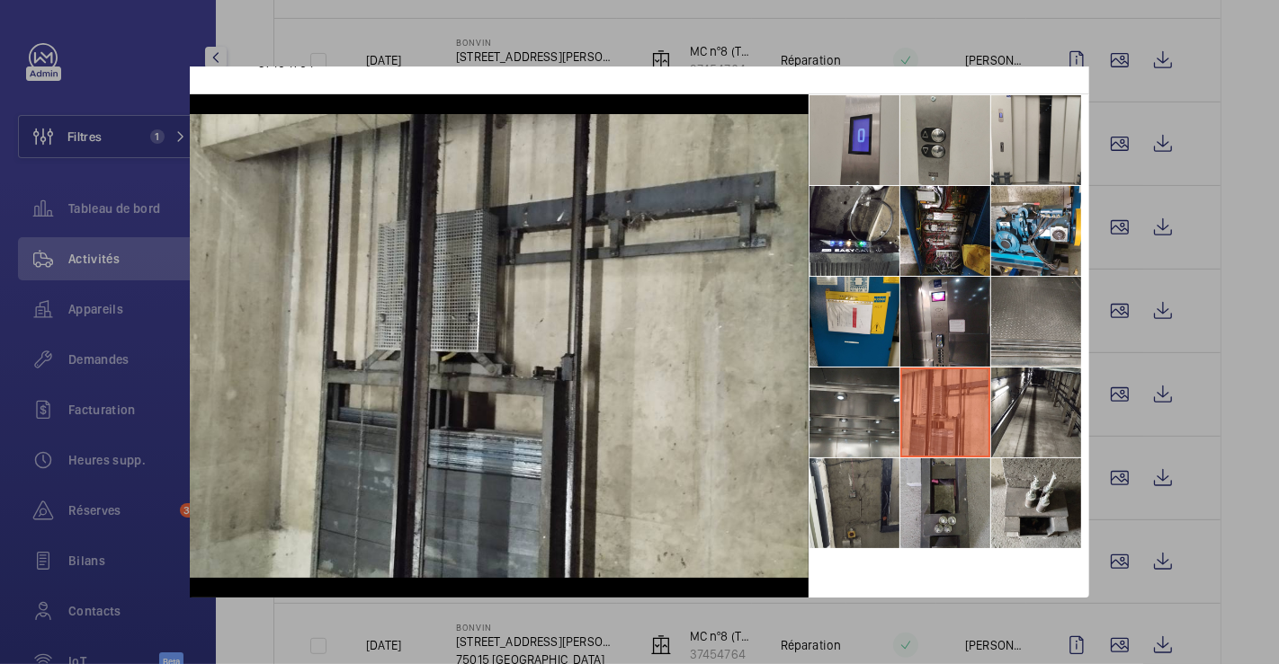
click at [942, 472] on li at bounding box center [945, 504] width 90 height 90
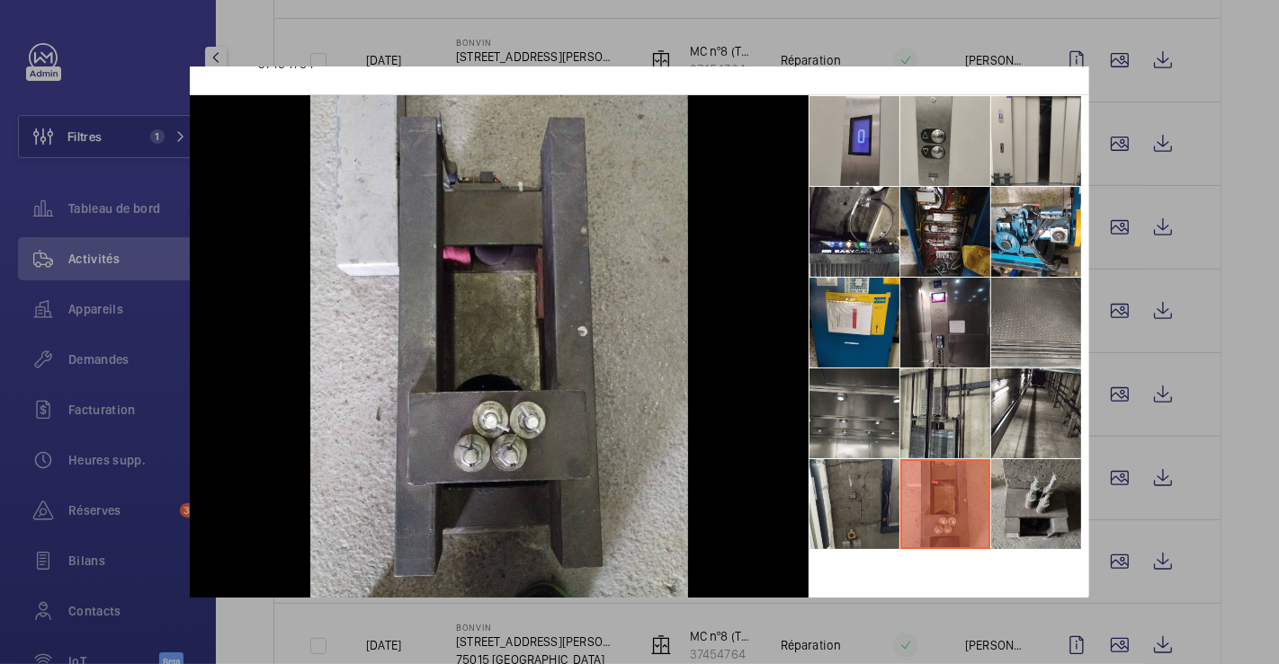
click at [1012, 506] on li at bounding box center [1036, 504] width 90 height 90
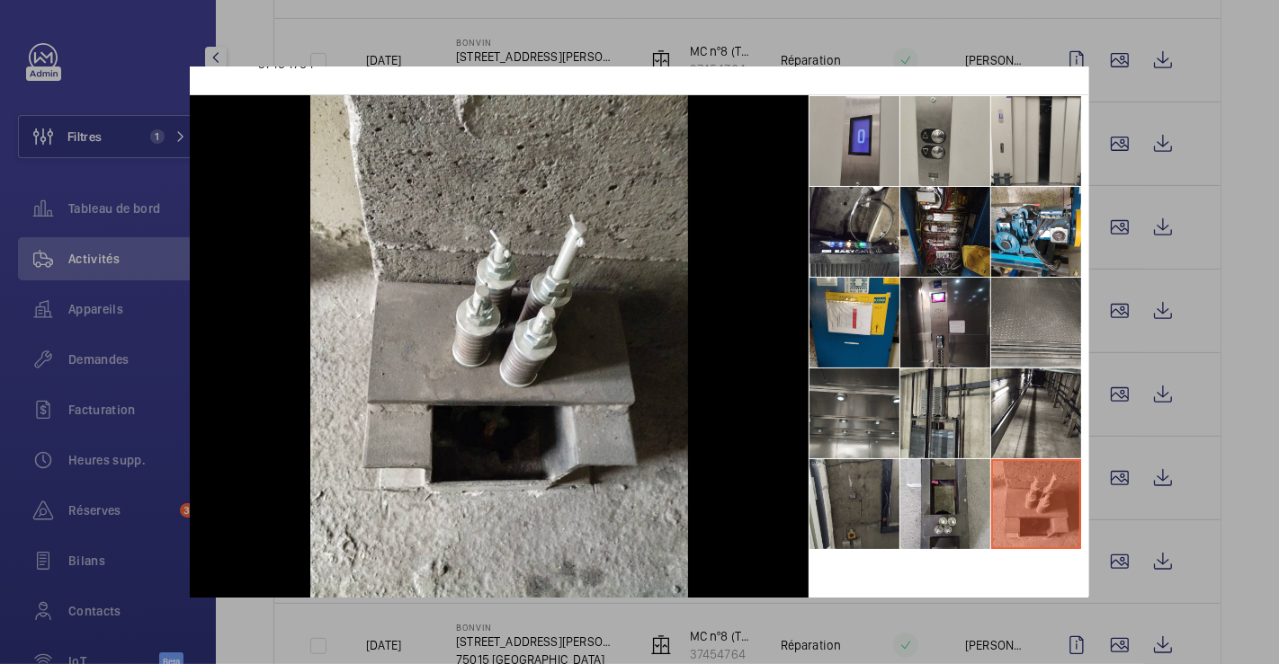
click at [845, 495] on li at bounding box center [854, 504] width 90 height 90
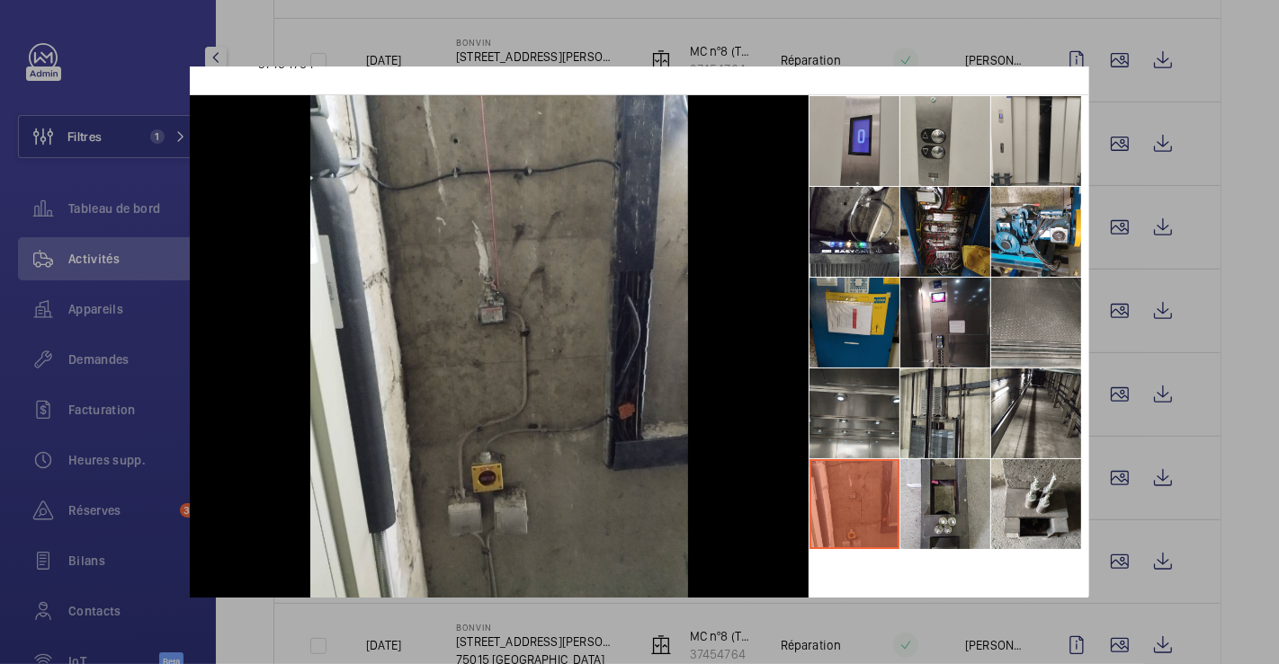
click at [861, 330] on li at bounding box center [854, 323] width 90 height 90
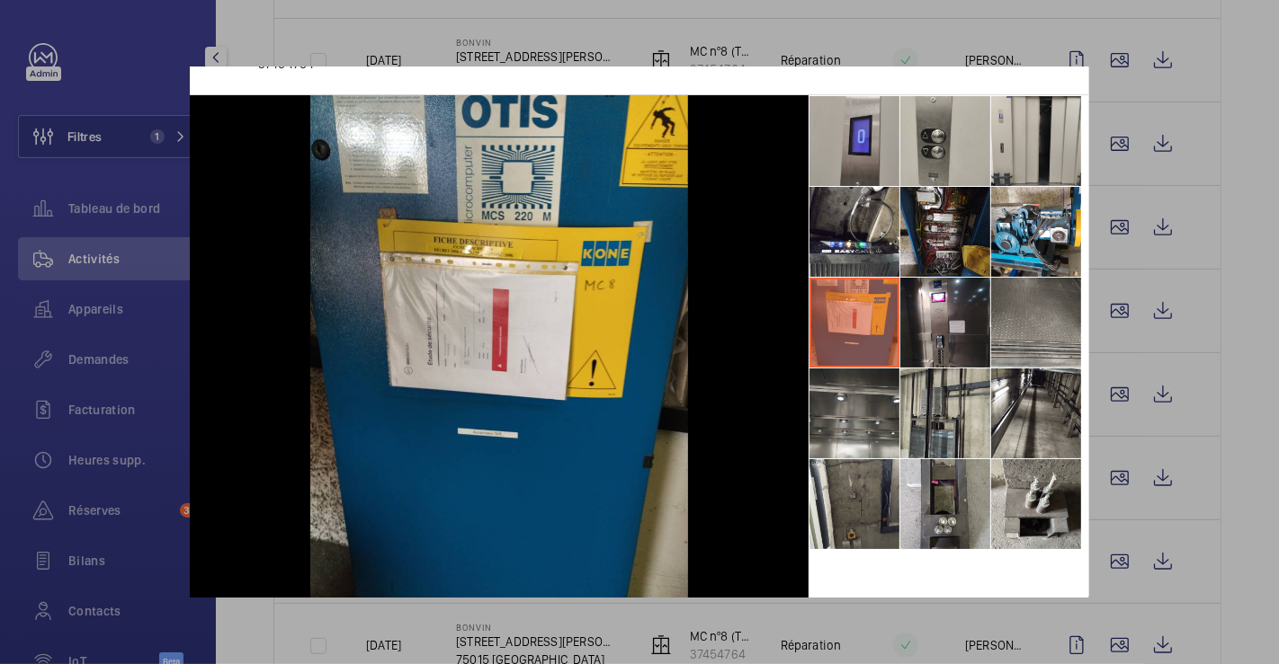
click at [1243, 117] on div at bounding box center [639, 332] width 1279 height 664
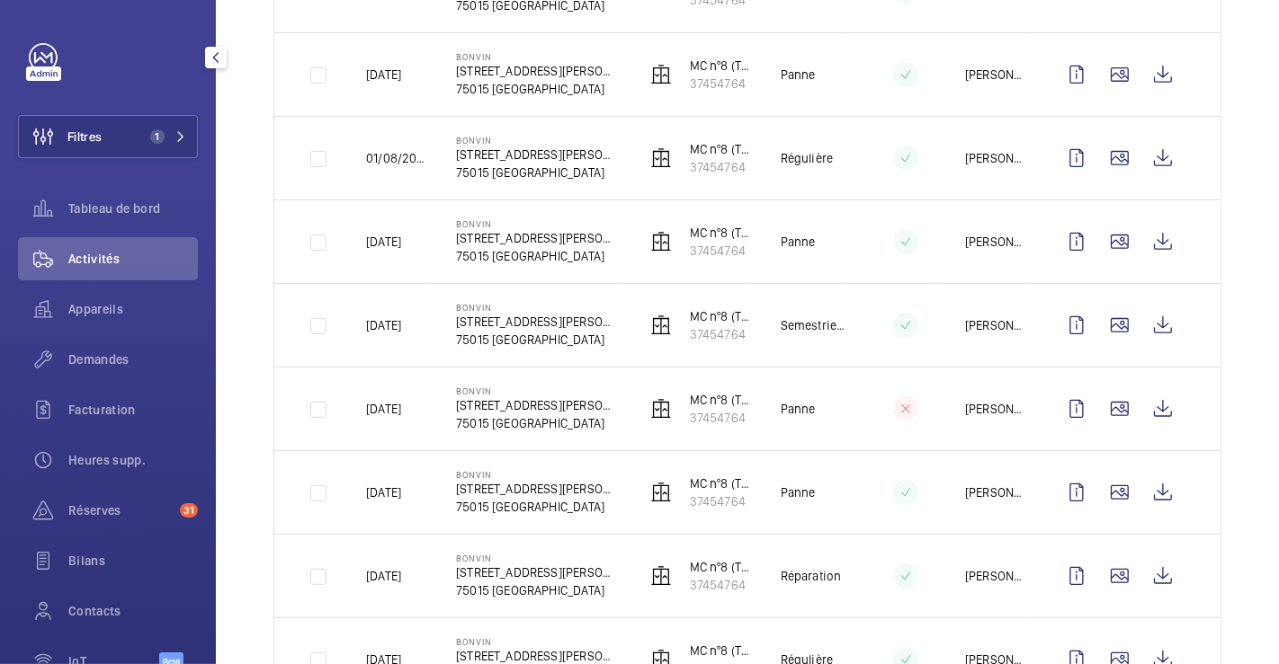
scroll to position [0, 0]
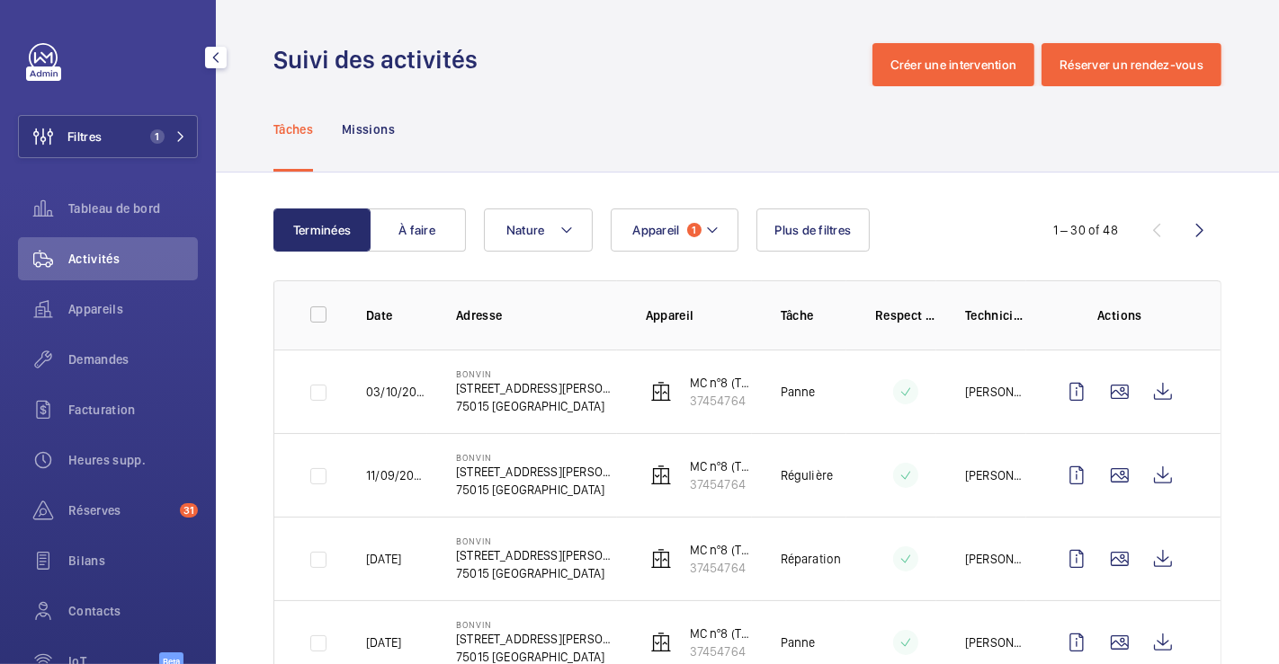
click at [1185, 223] on wm-front-icon-button at bounding box center [1199, 230] width 43 height 43
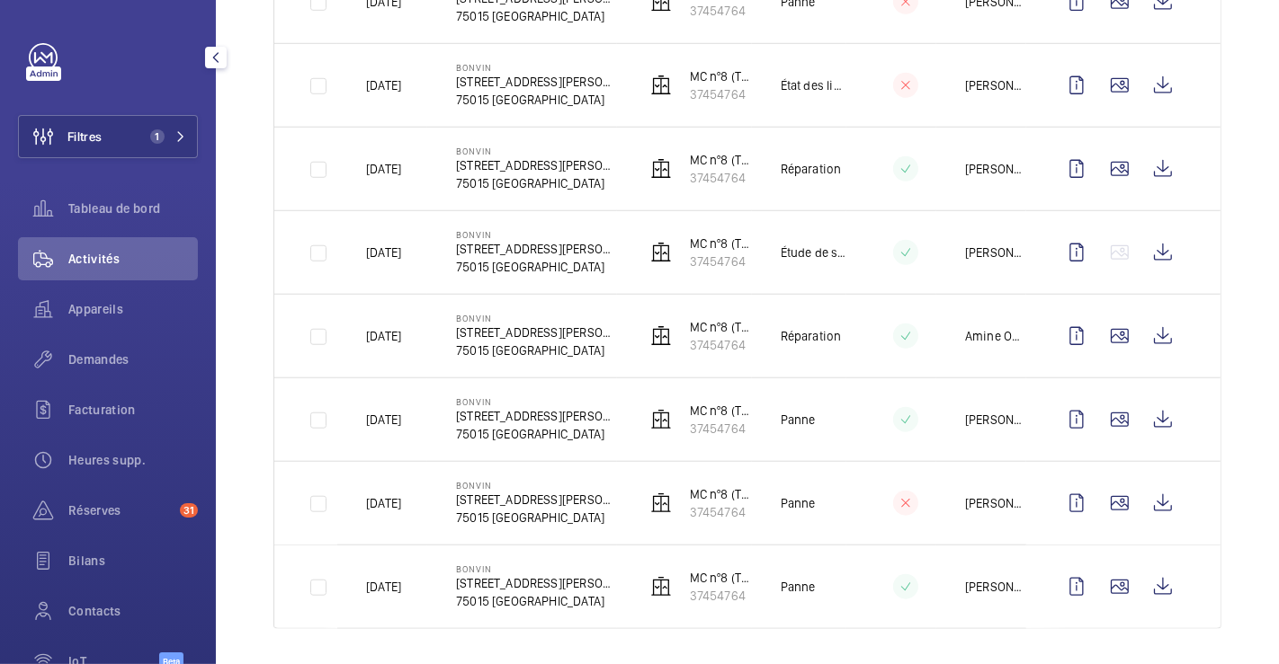
scroll to position [927, 0]
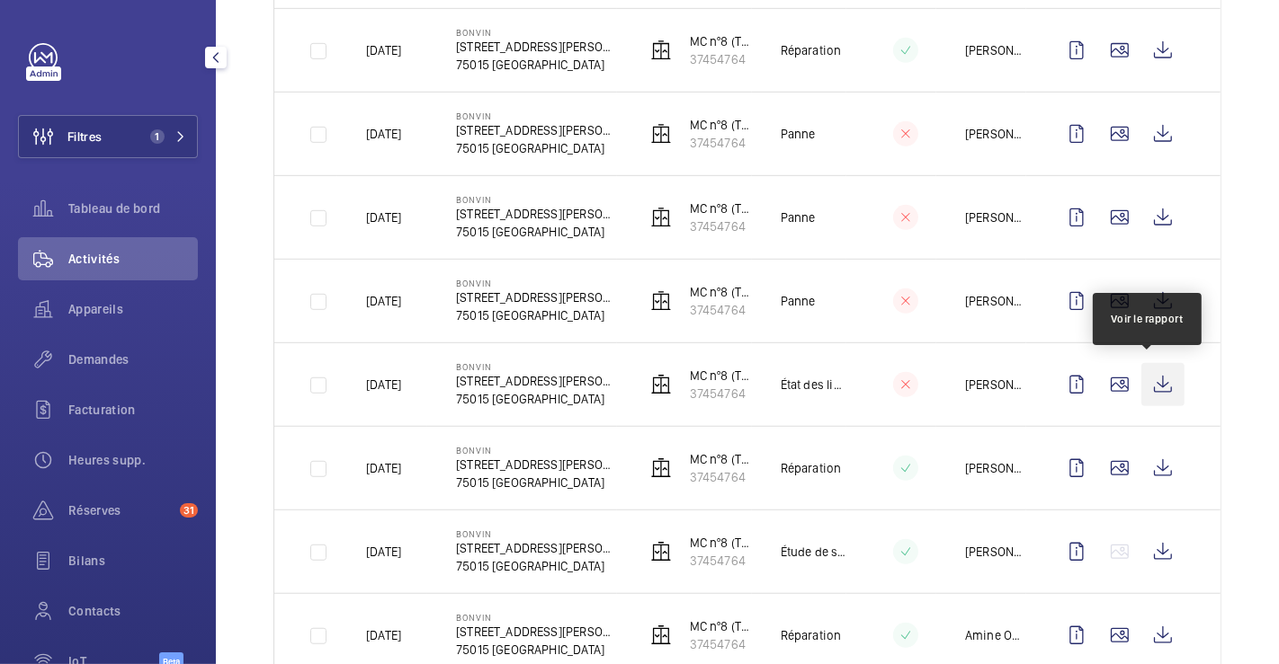
click at [1147, 374] on wm-front-icon-button at bounding box center [1162, 384] width 43 height 43
